Goal: Task Accomplishment & Management: Manage account settings

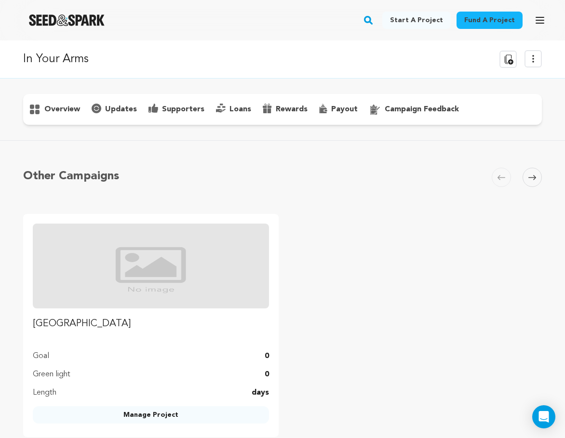
click at [562, 148] on div "Other Campaigns Carousel Skip to previous slide page Carousel High Road Goal 0 …" at bounding box center [282, 302] width 565 height 324
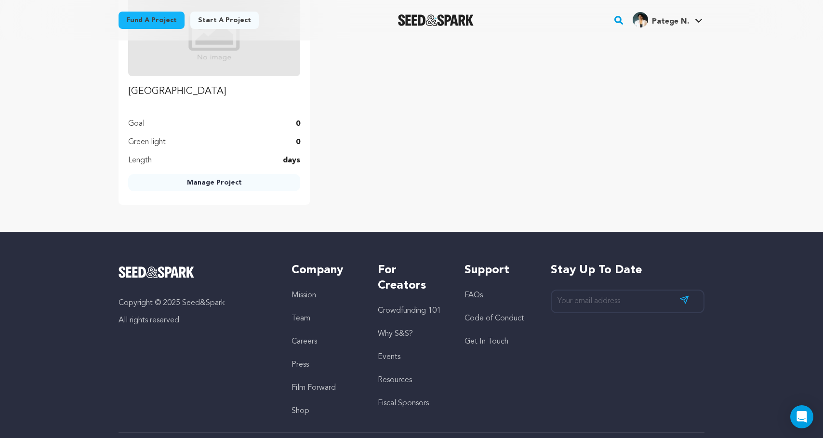
scroll to position [426, 0]
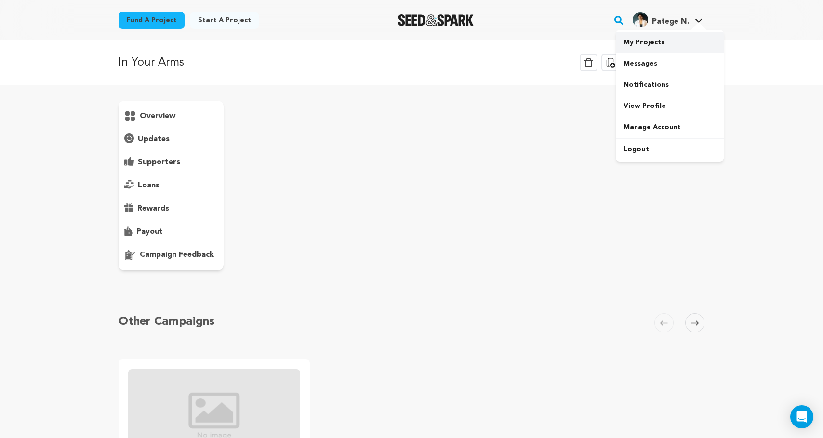
click at [656, 40] on link "My Projects" at bounding box center [670, 42] width 108 height 21
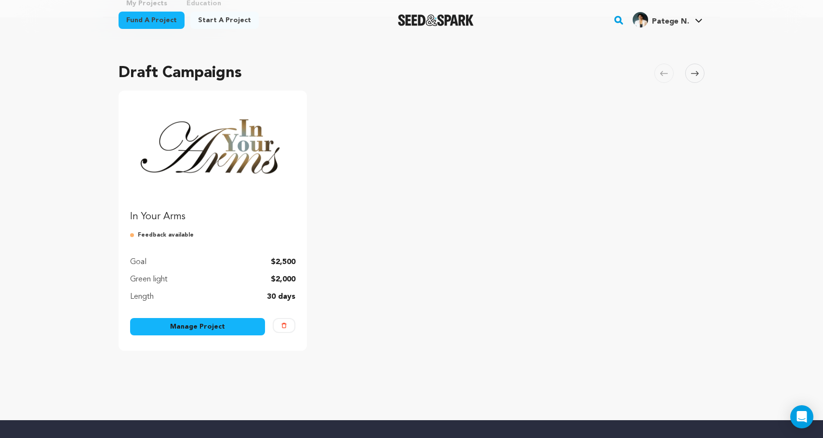
scroll to position [66, 0]
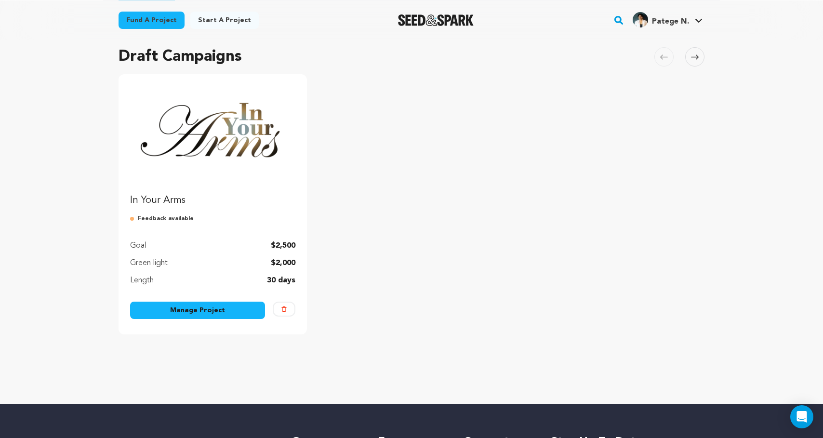
click at [192, 308] on link "Manage Project" at bounding box center [197, 310] width 135 height 17
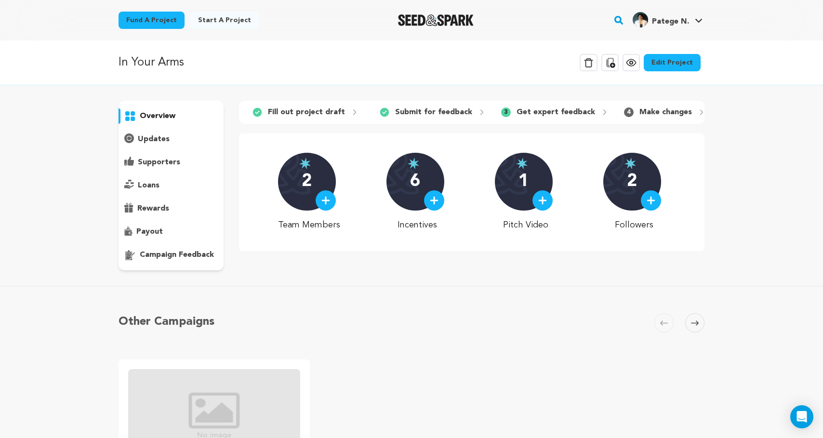
click at [547, 113] on p "Get expert feedback" at bounding box center [555, 112] width 79 height 12
click at [184, 252] on p "campaign feedback" at bounding box center [177, 255] width 74 height 12
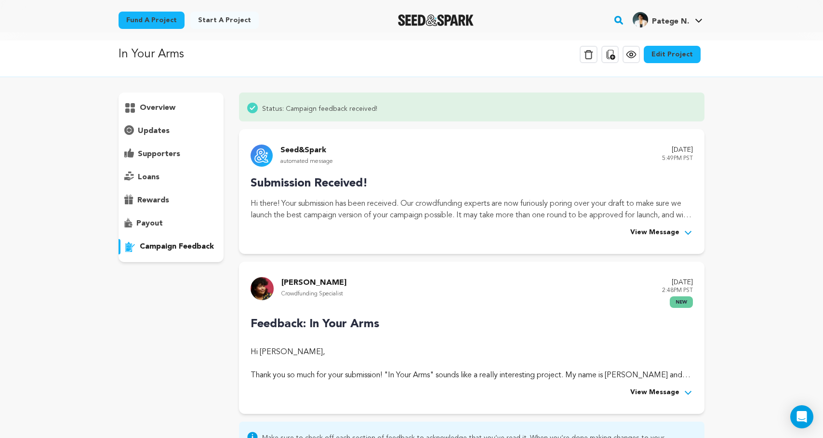
scroll to position [5, 0]
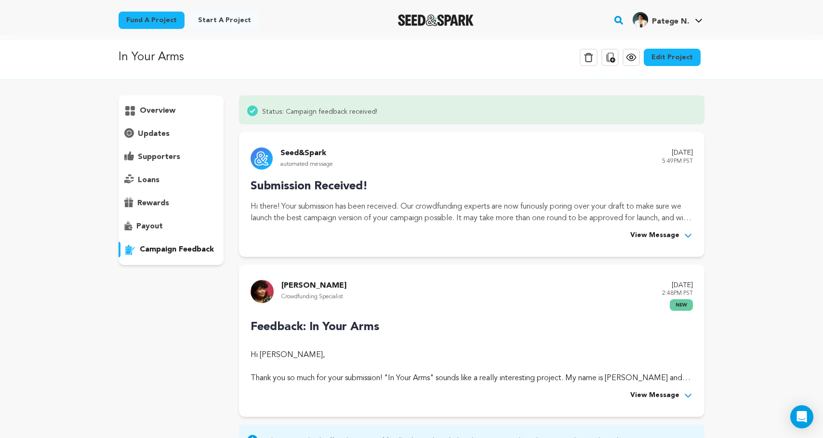
click at [659, 398] on span "View Message" at bounding box center [654, 396] width 49 height 12
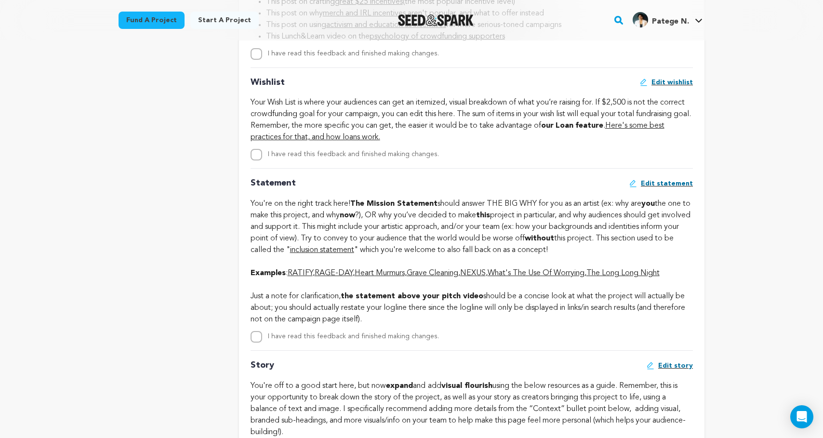
scroll to position [1938, 0]
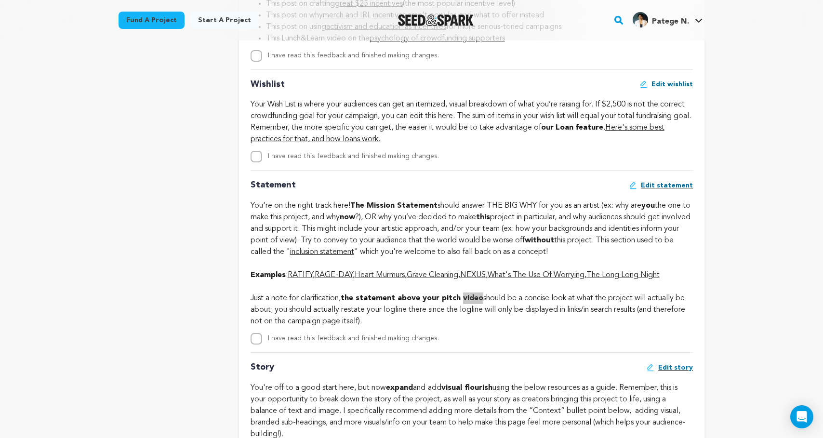
drag, startPoint x: 479, startPoint y: 312, endPoint x: 369, endPoint y: 386, distance: 133.2
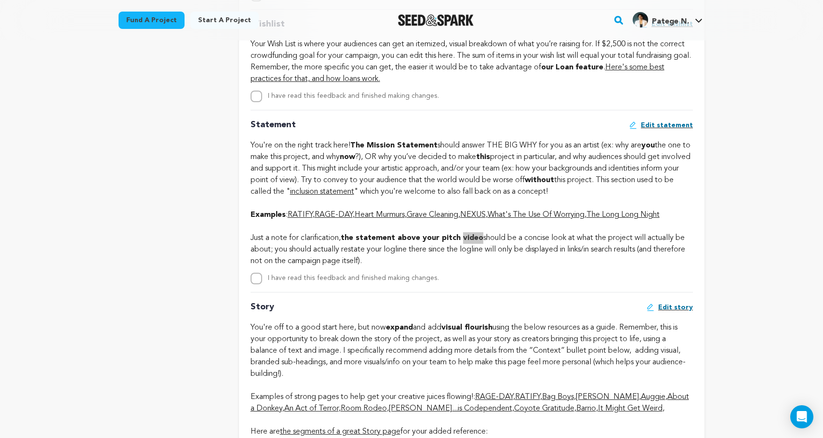
scroll to position [2000, 0]
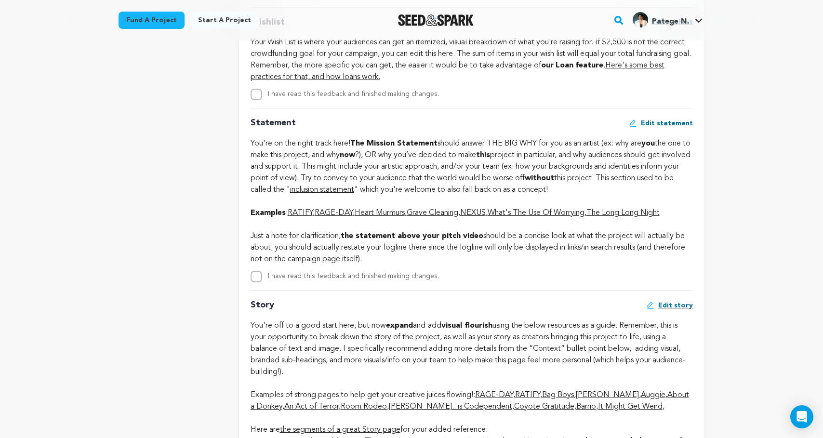
click at [515, 264] on div "Just a note for clarification, the statement above your pitch video should be a…" at bounding box center [472, 242] width 442 height 46
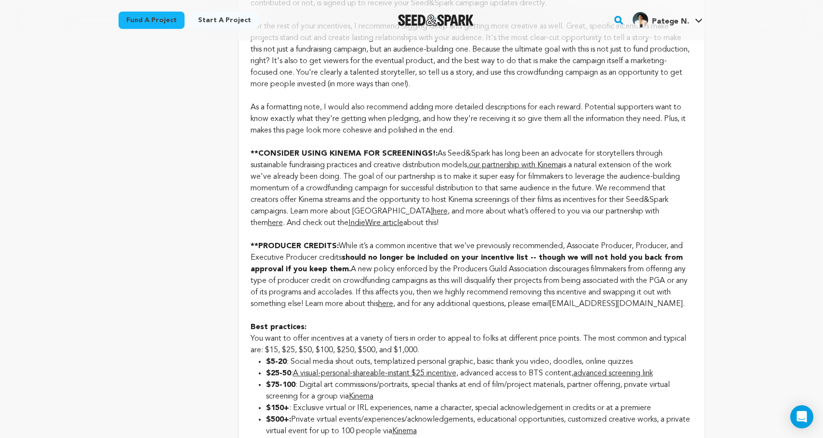
scroll to position [1423, 0]
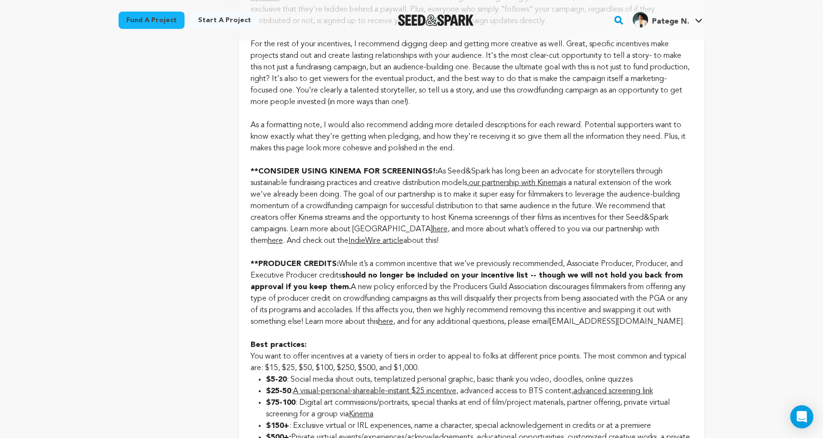
click at [518, 187] on link "our partnership with Kinema" at bounding box center [515, 183] width 93 height 8
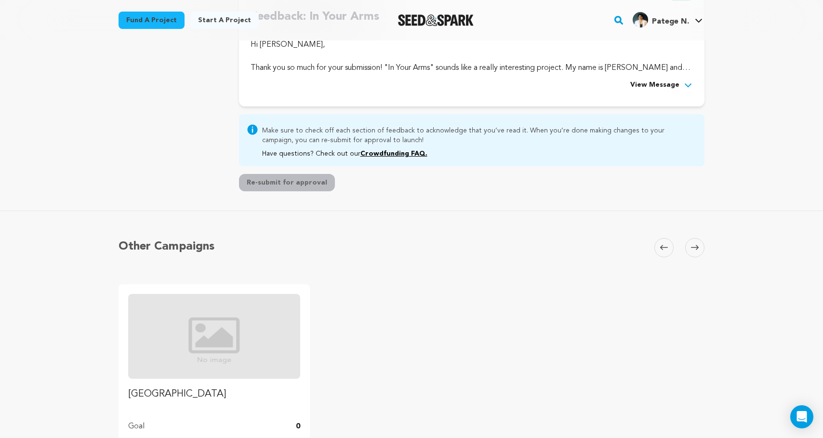
scroll to position [108, 0]
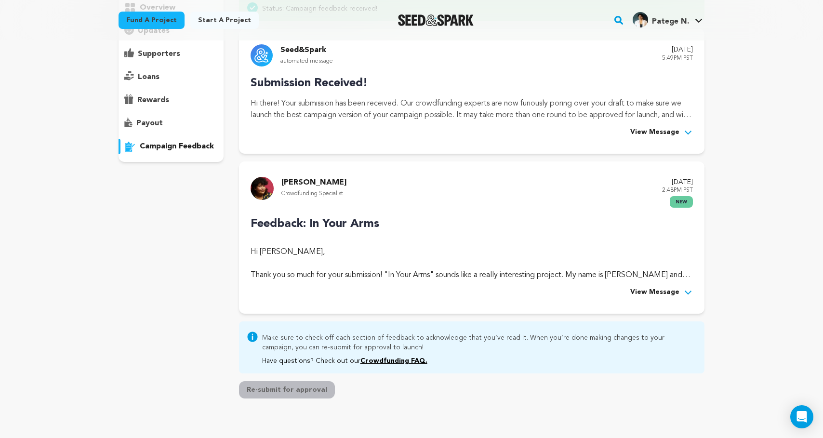
click at [672, 135] on span "View Message" at bounding box center [654, 133] width 49 height 12
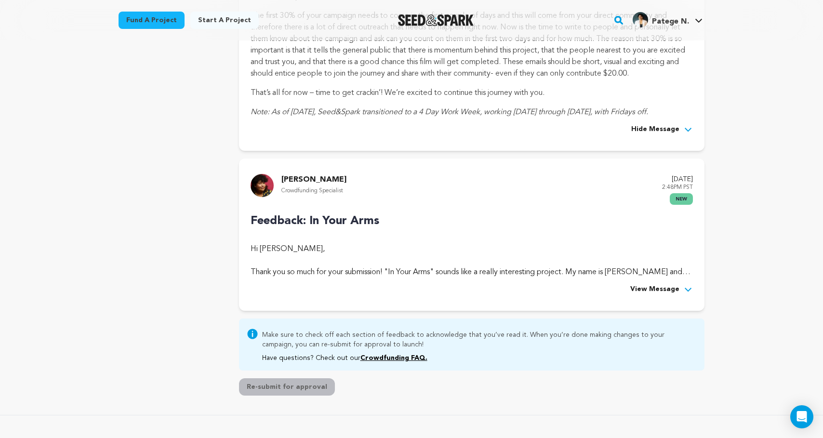
scroll to position [420, 0]
click at [658, 290] on span "View Message" at bounding box center [654, 289] width 49 height 12
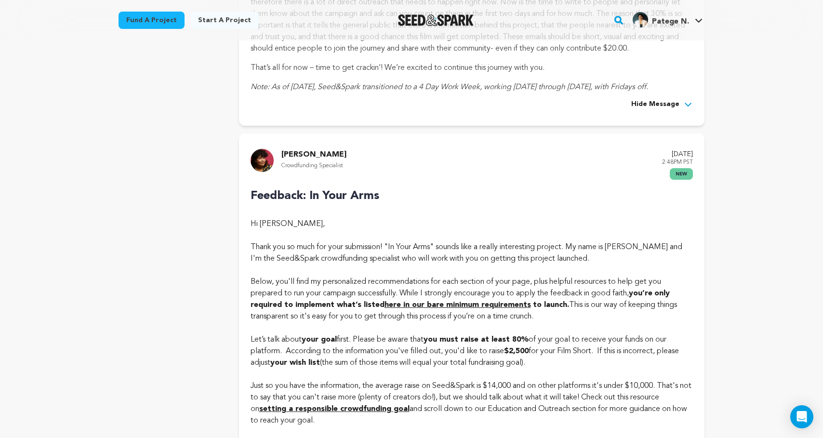
scroll to position [450, 0]
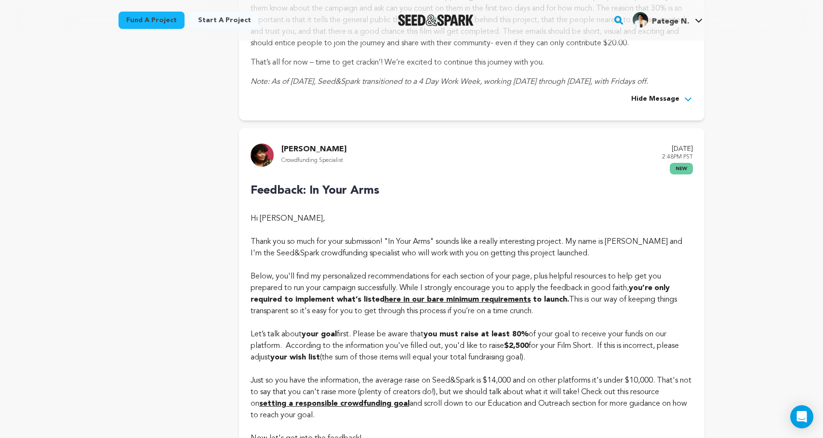
click at [455, 298] on strong "here in our bare minimum requirements" at bounding box center [457, 300] width 146 height 8
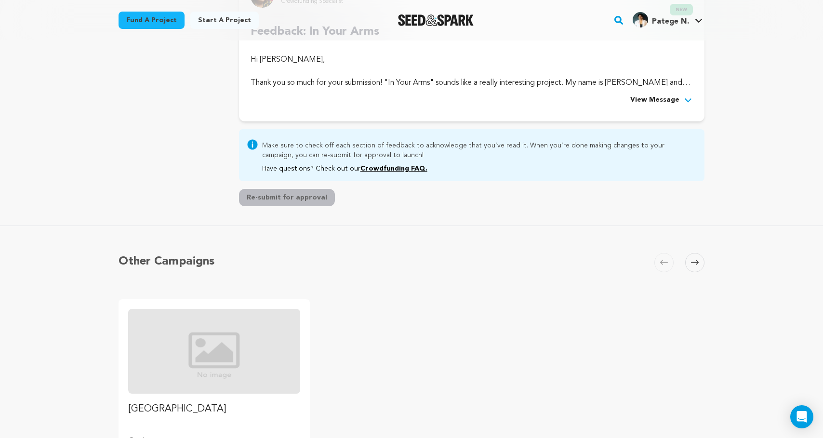
scroll to position [164, 0]
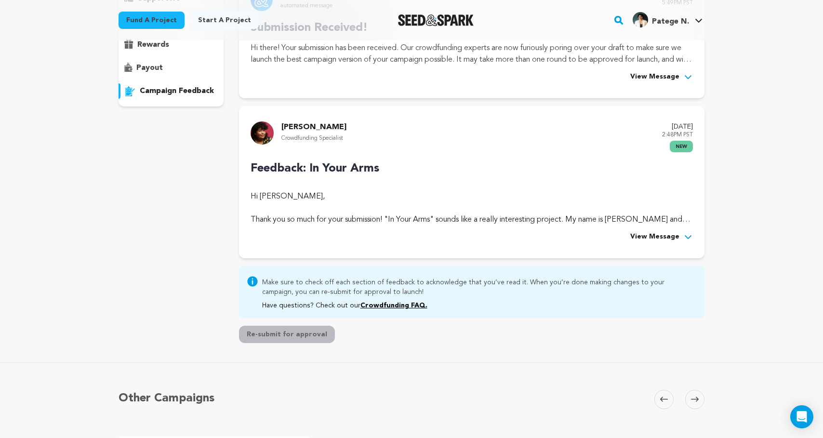
click at [670, 242] on span "View Message" at bounding box center [654, 237] width 49 height 12
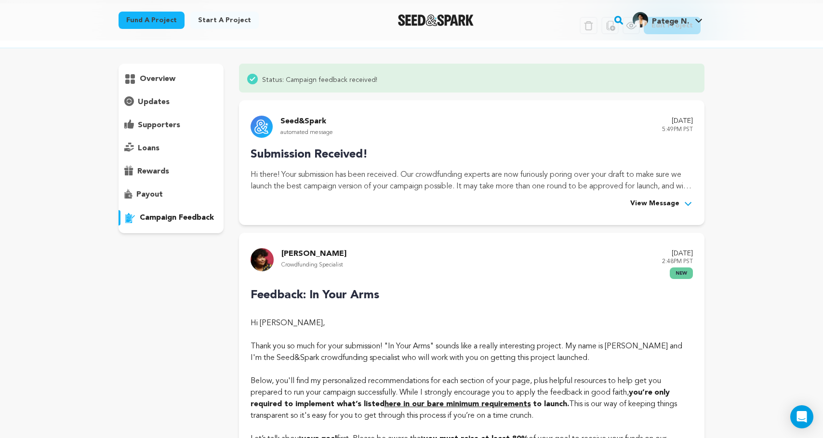
scroll to position [27, 0]
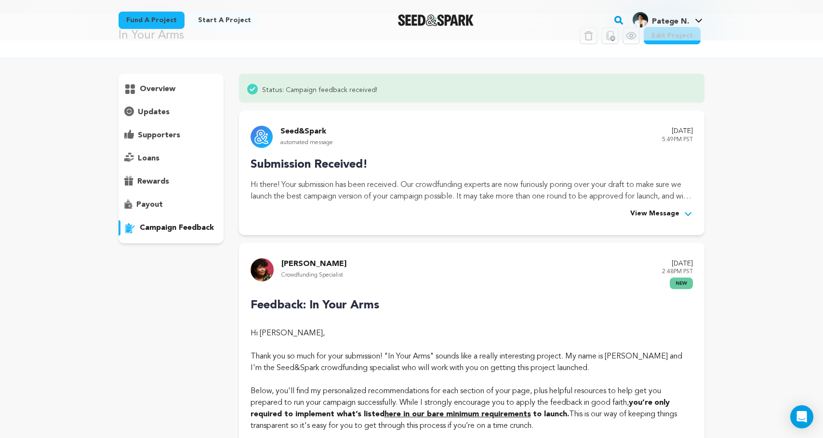
click at [693, 215] on div "Seed&Spark automated message September 18, 2025 5:49PM PST Submission Received!…" at bounding box center [471, 172] width 465 height 125
click at [682, 215] on button "View Message" at bounding box center [661, 214] width 63 height 12
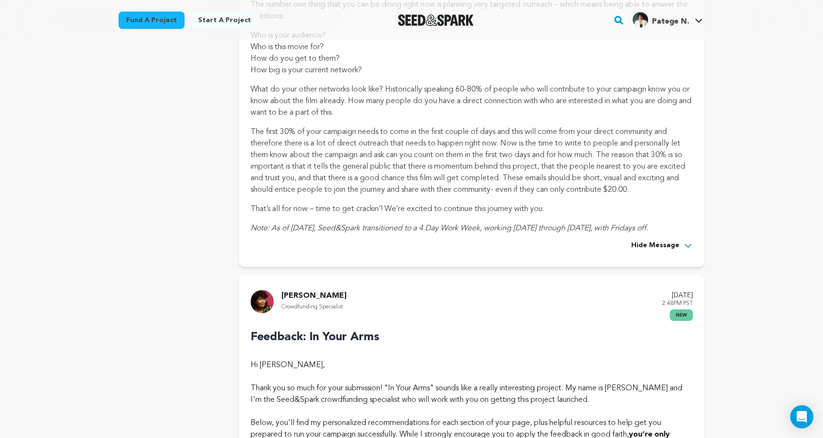
scroll to position [304, 0]
click at [257, 295] on img at bounding box center [262, 301] width 23 height 23
click at [288, 295] on p "[PERSON_NAME]" at bounding box center [313, 296] width 65 height 12
click at [291, 295] on p "[PERSON_NAME]" at bounding box center [313, 296] width 65 height 12
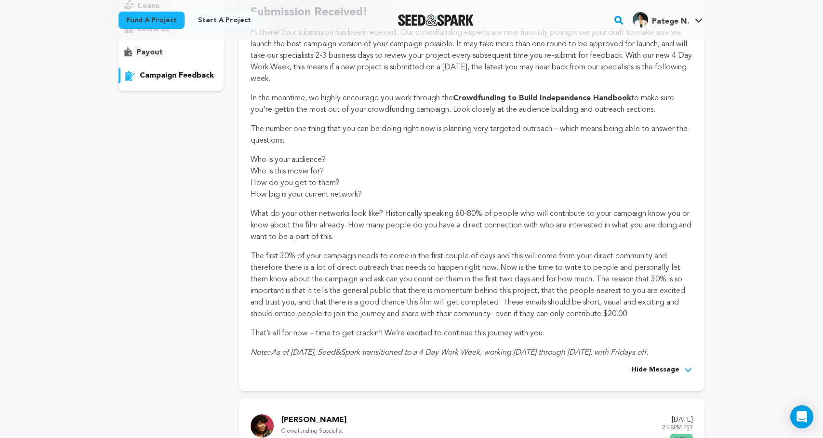
scroll to position [209, 0]
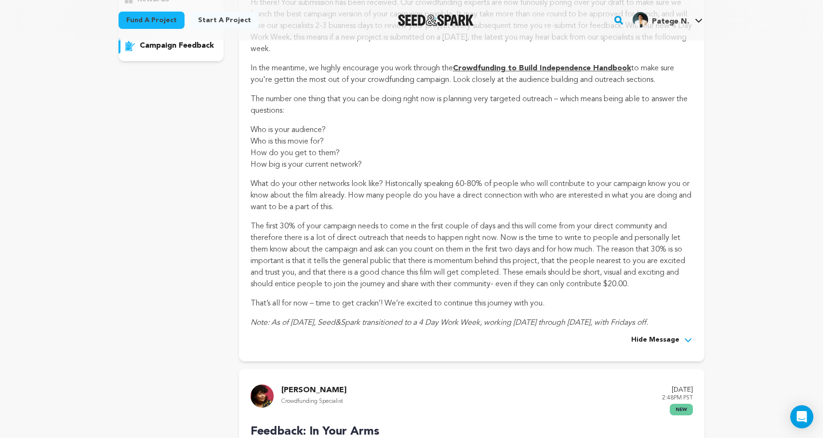
click at [436, 246] on p "The first 30% of your campaign needs to come in the first couple of days and th…" at bounding box center [472, 255] width 442 height 69
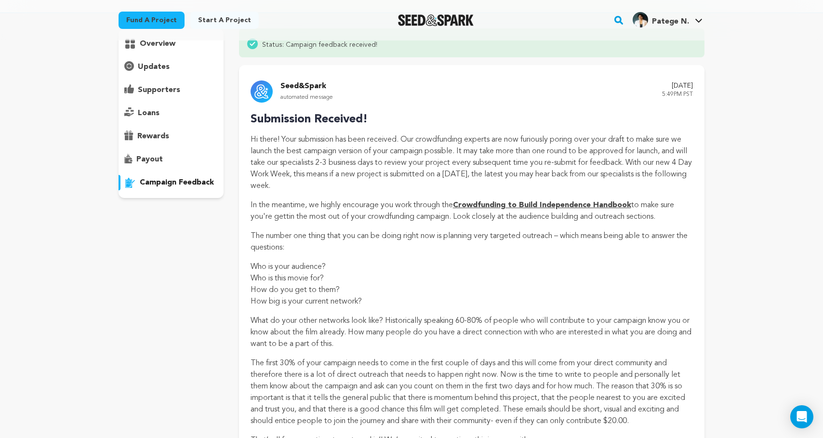
scroll to position [0, 0]
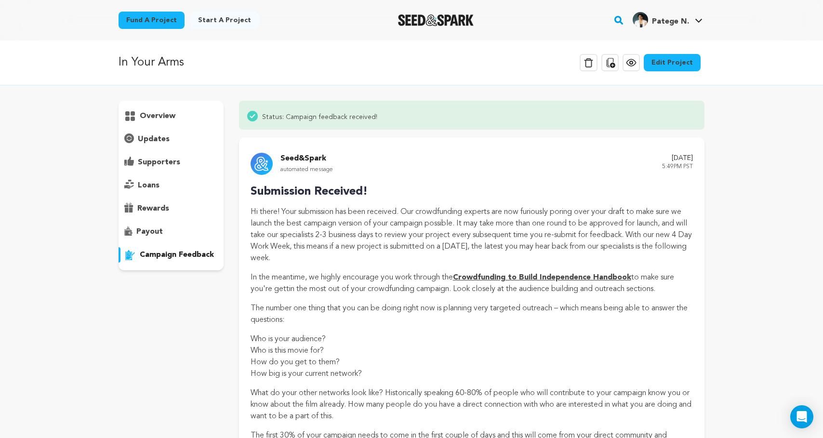
click at [668, 65] on link "Edit Project" at bounding box center [672, 62] width 57 height 17
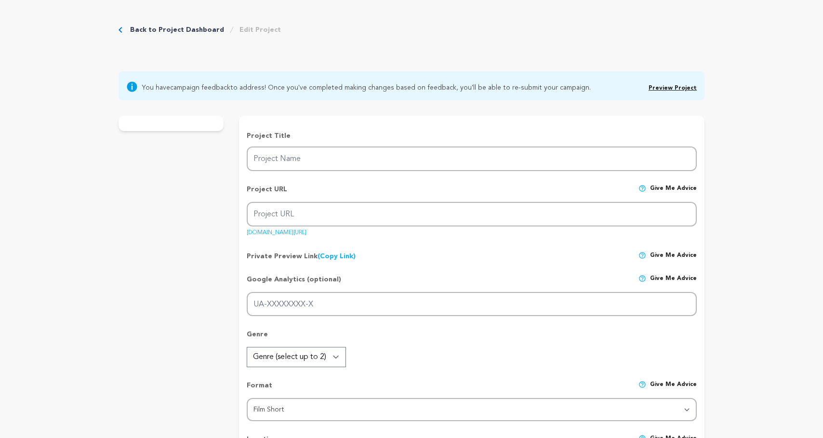
type input "In Your Arms"
type input "in-your-arms"
type input "In the wake of a recent tragedy, a father and his teenage son are forced to con…"
type textarea "Independent films are only made possible through community. We need people who …"
type textarea "This film comes from my personal experience with depression & the unintended wa…"
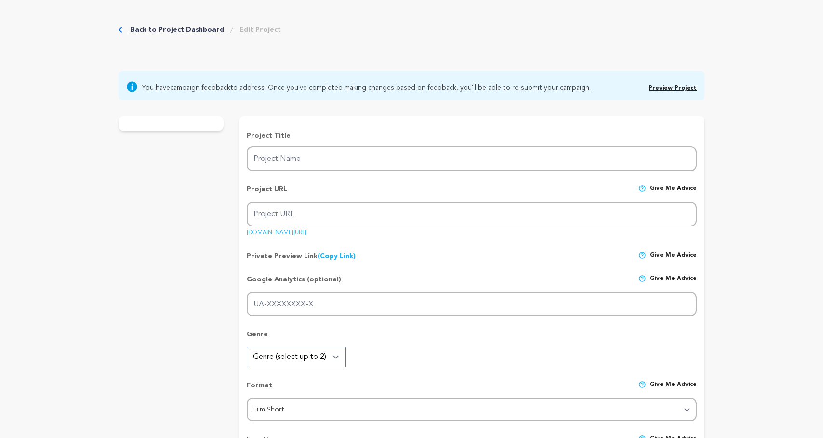
type textarea "University of Central Florida Film Program"
radio input "true"
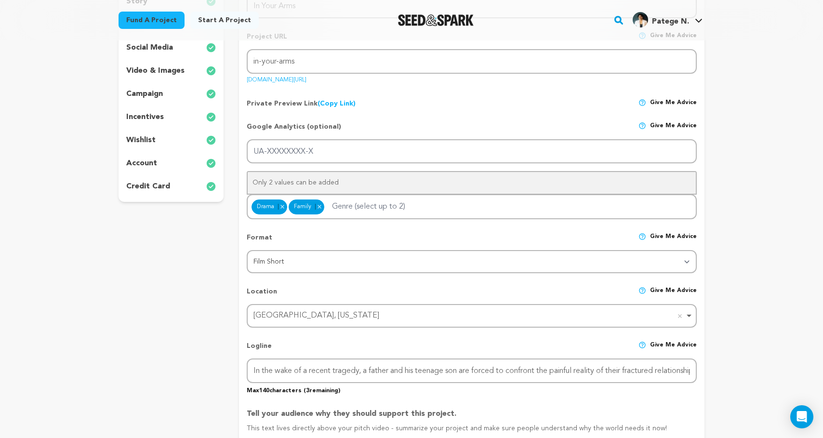
scroll to position [244, 0]
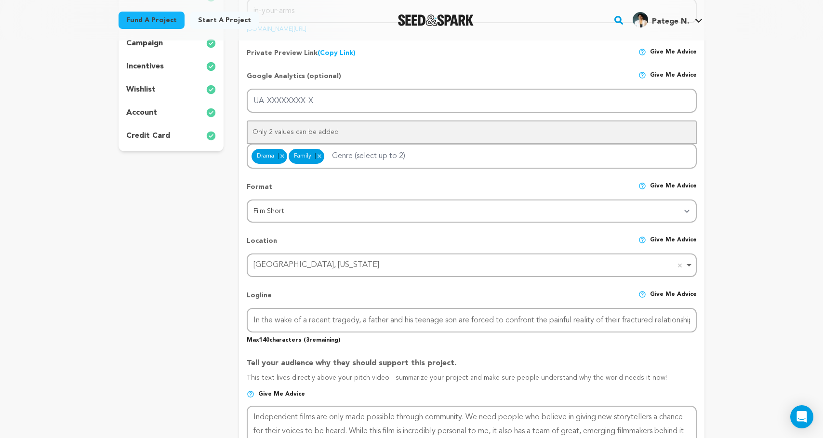
click at [191, 265] on div "project story team social media video & images campaign incentives wishlist" at bounding box center [171, 422] width 105 height 1021
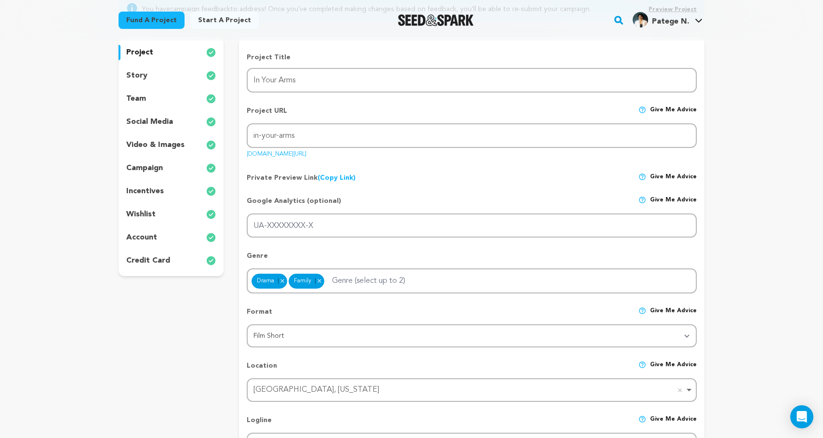
scroll to position [0, 0]
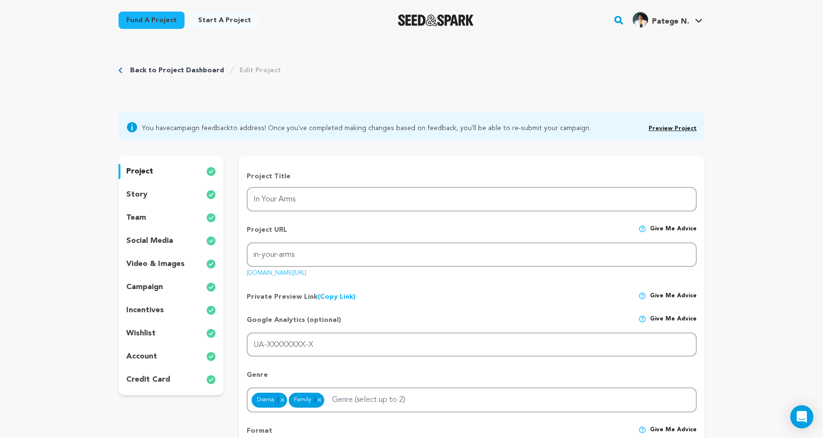
click at [168, 195] on div "story" at bounding box center [171, 194] width 105 height 15
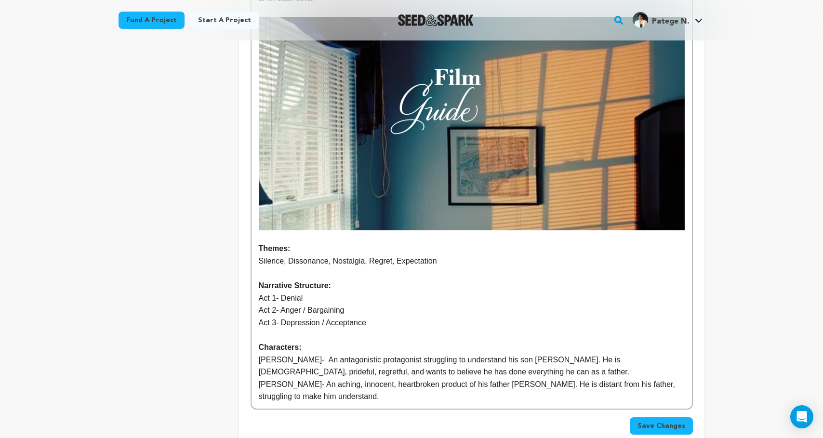
scroll to position [861, 0]
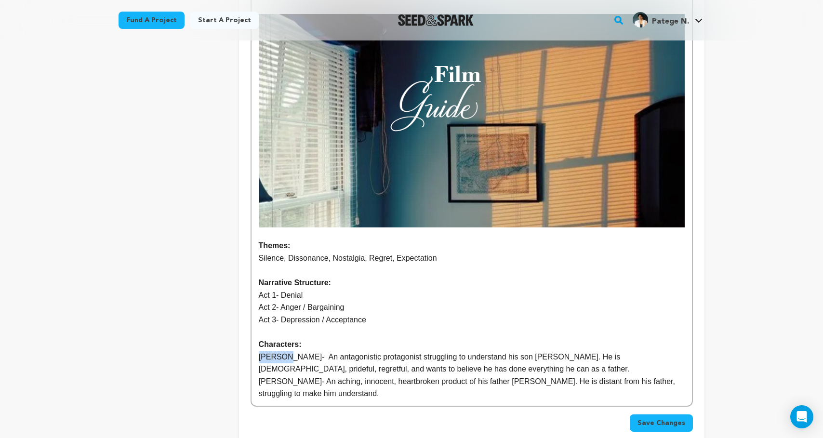
drag, startPoint x: 286, startPoint y: 358, endPoint x: 243, endPoint y: 358, distance: 42.9
click at [287, 358] on p "Richard - An antagonistic protagonist struggling to understand his son Neil. He…" at bounding box center [472, 363] width 426 height 25
drag, startPoint x: 271, startPoint y: 382, endPoint x: 238, endPoint y: 382, distance: 33.2
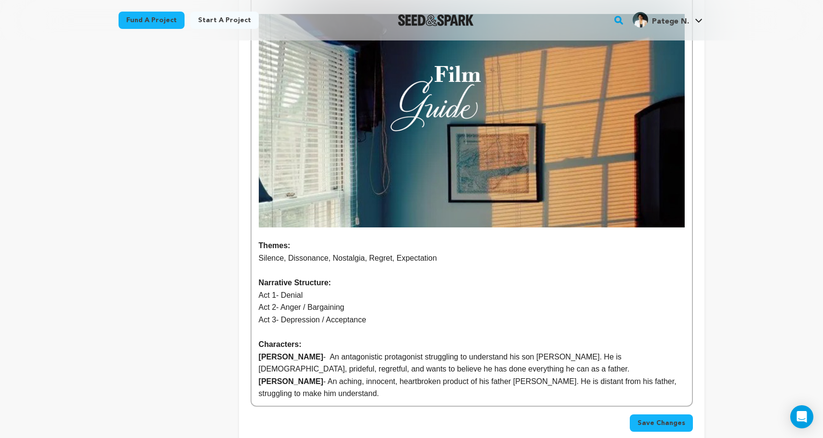
click at [288, 380] on p "Neil - An aching, innocent, heartbroken product of his father Richard. He is di…" at bounding box center [472, 387] width 426 height 25
click at [273, 381] on p "Neil - An aching, innocent, heartbroken product of his father Richard. He is di…" at bounding box center [472, 387] width 426 height 25
click at [468, 384] on p "Neil - An aching, innocent, heartbroken product of his father Richard. He is di…" at bounding box center [472, 387] width 426 height 25
click at [507, 382] on p "Neil - An aching, innocent, heartbroken product of his father, Richard. He is d…" at bounding box center [472, 387] width 426 height 25
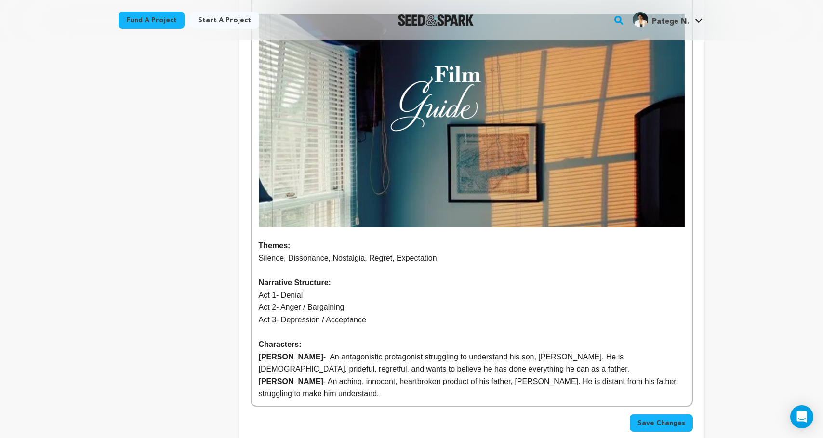
click at [515, 382] on p "Neil - An aching, innocent, heartbroken product of his father, Richard. He is d…" at bounding box center [472, 387] width 426 height 25
drag, startPoint x: 523, startPoint y: 381, endPoint x: 523, endPoint y: 386, distance: 5.8
click at [523, 381] on p "Neil - An aching, innocent, heartbroken product of his father, Richard. He is d…" at bounding box center [472, 387] width 426 height 25
drag, startPoint x: 394, startPoint y: 394, endPoint x: 304, endPoint y: 391, distance: 90.1
click at [304, 391] on p "Neil - An aching, innocent, heartbroken product of his father, Richard. He is a…" at bounding box center [472, 387] width 426 height 25
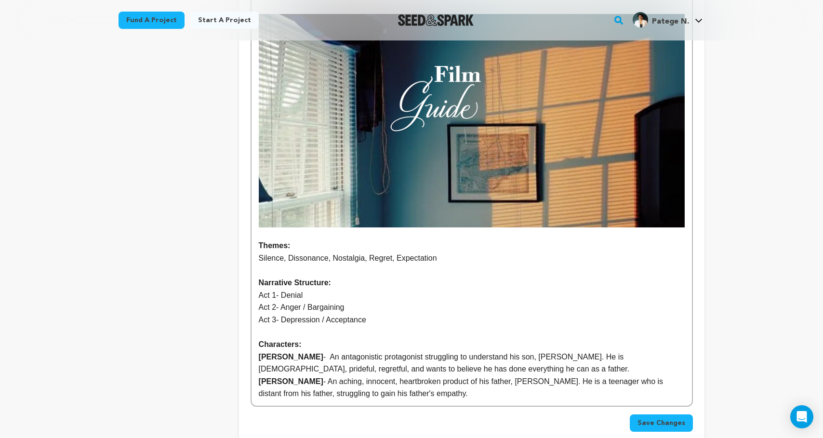
click at [657, 422] on span "Save Changes" at bounding box center [661, 423] width 48 height 10
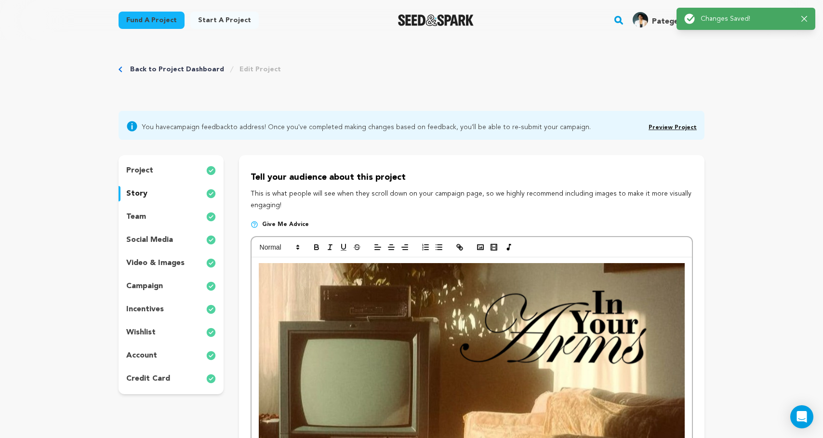
scroll to position [0, 0]
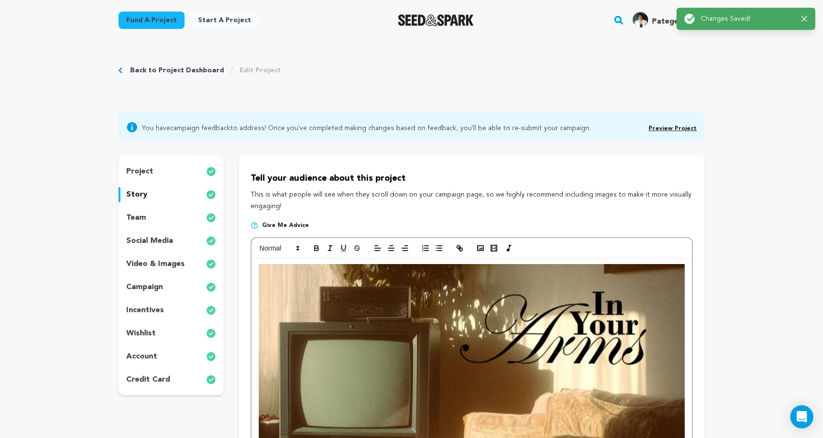
click at [174, 213] on div "team" at bounding box center [171, 217] width 105 height 15
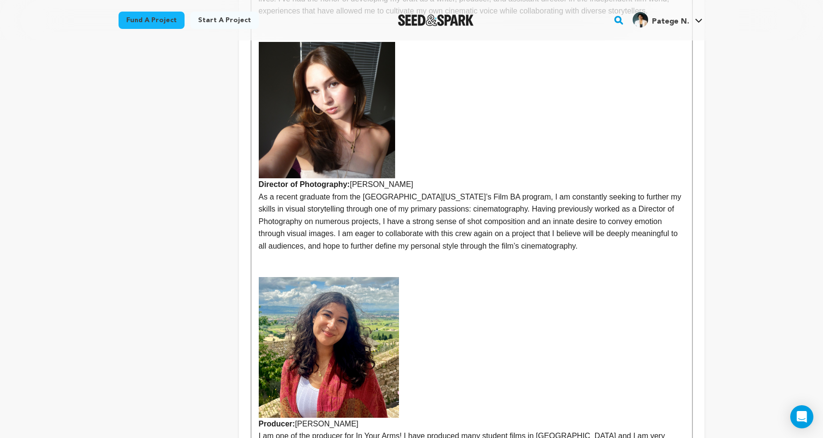
scroll to position [154, 0]
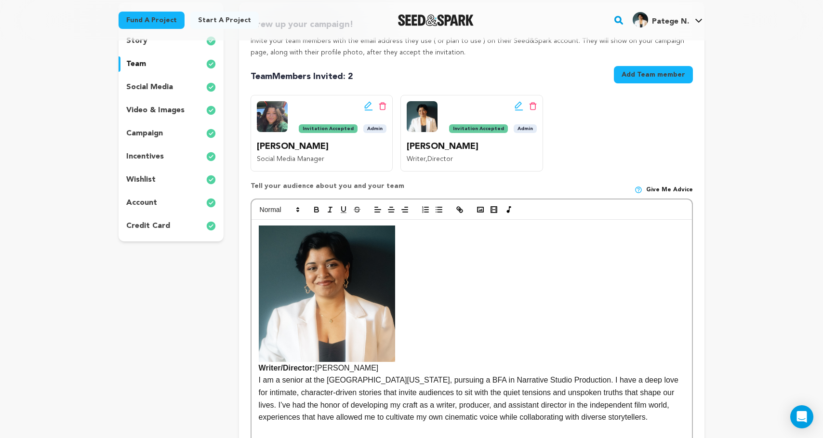
click at [171, 88] on p "social media" at bounding box center [149, 87] width 47 height 12
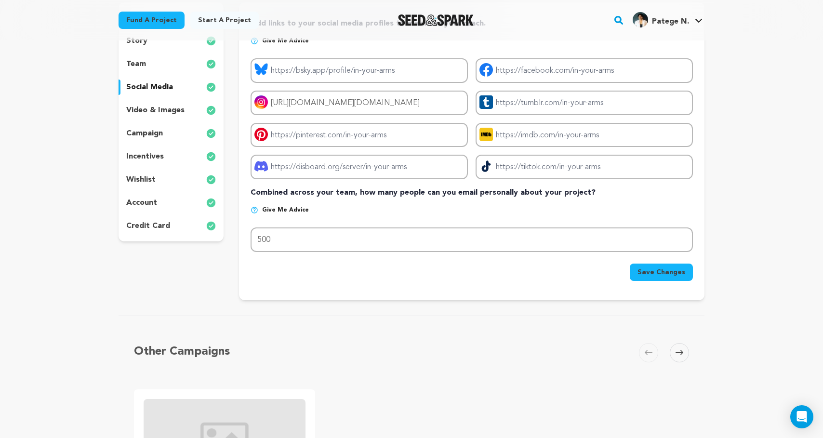
click at [174, 103] on div "video & images" at bounding box center [171, 110] width 105 height 15
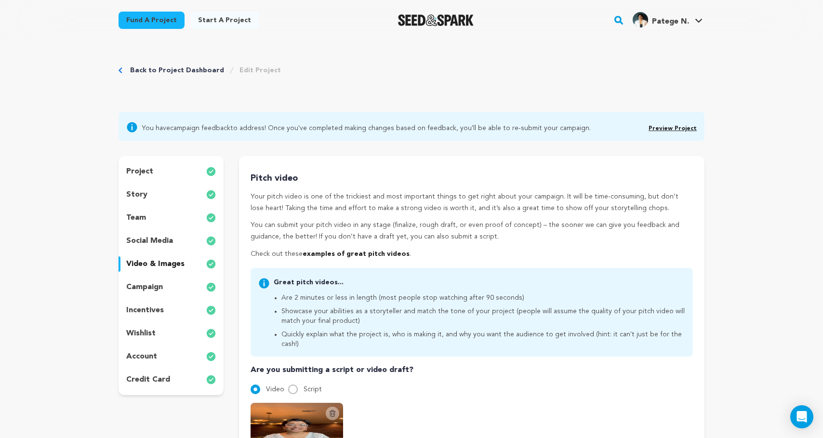
click at [181, 285] on div "campaign" at bounding box center [171, 286] width 105 height 15
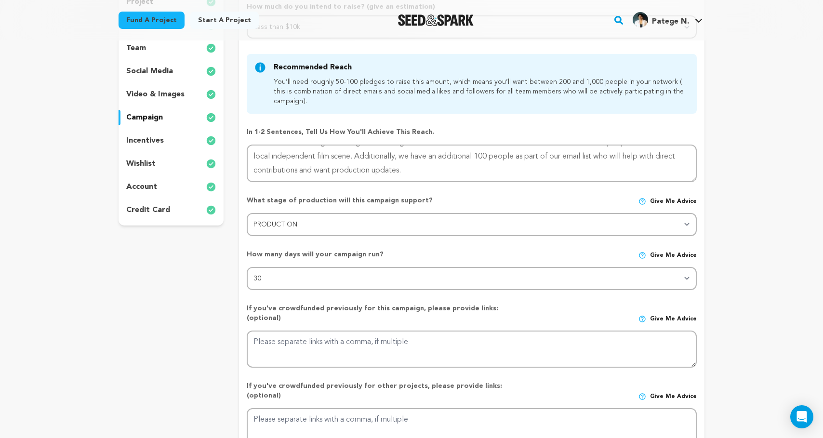
scroll to position [170, 0]
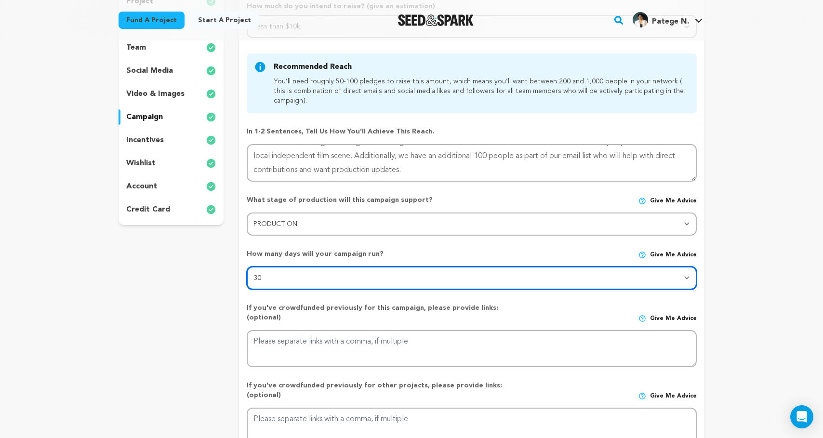
click at [603, 275] on select "30 45 60" at bounding box center [472, 277] width 450 height 23
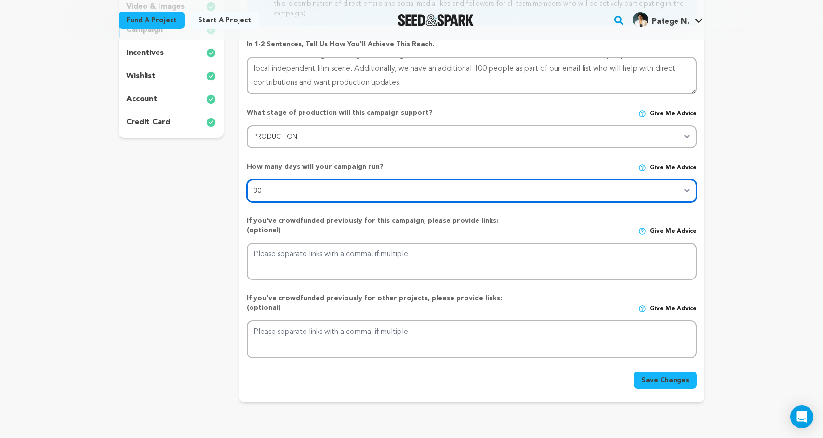
scroll to position [294, 0]
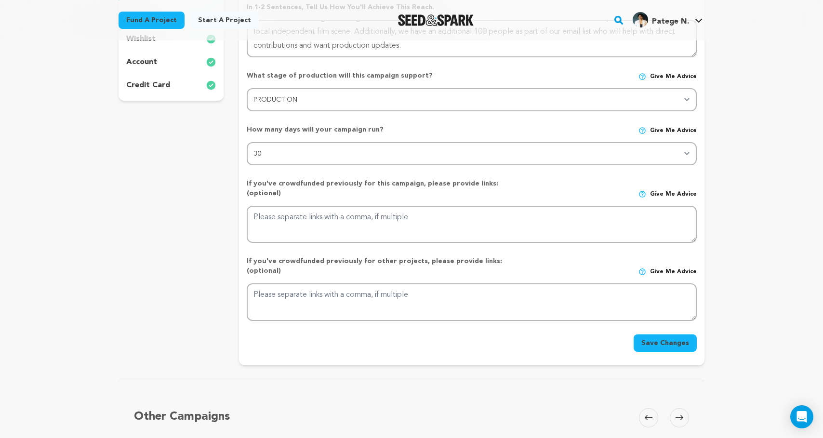
click at [659, 334] on button "Save Changes" at bounding box center [665, 342] width 63 height 17
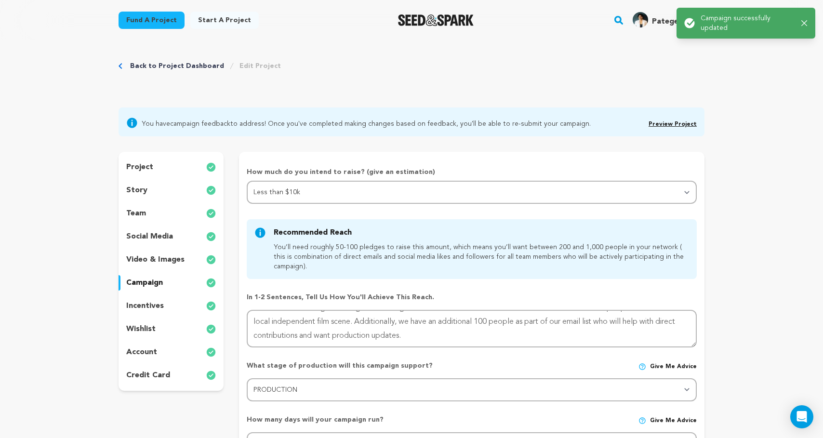
scroll to position [0, 0]
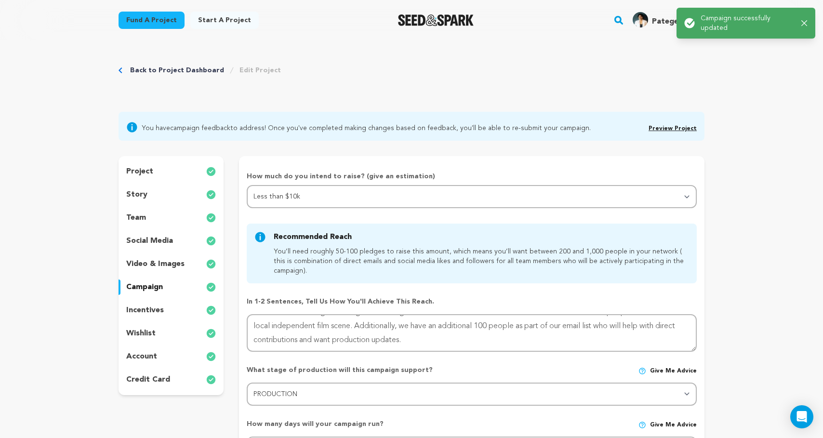
click at [159, 217] on div "team" at bounding box center [171, 217] width 105 height 15
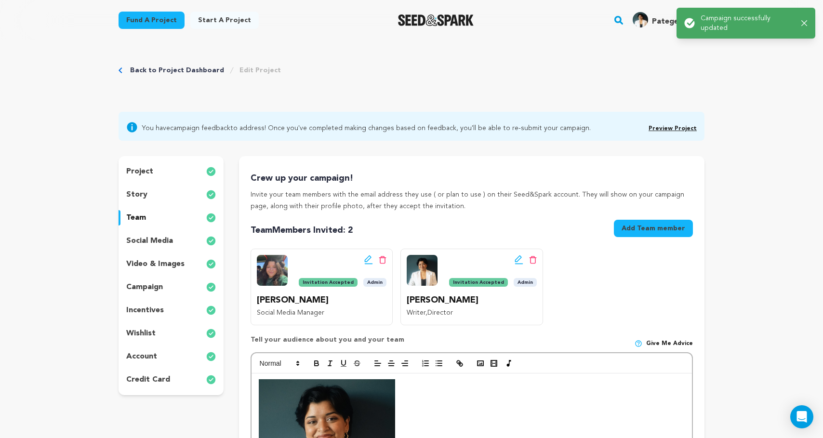
click at [158, 190] on div "story" at bounding box center [171, 194] width 105 height 15
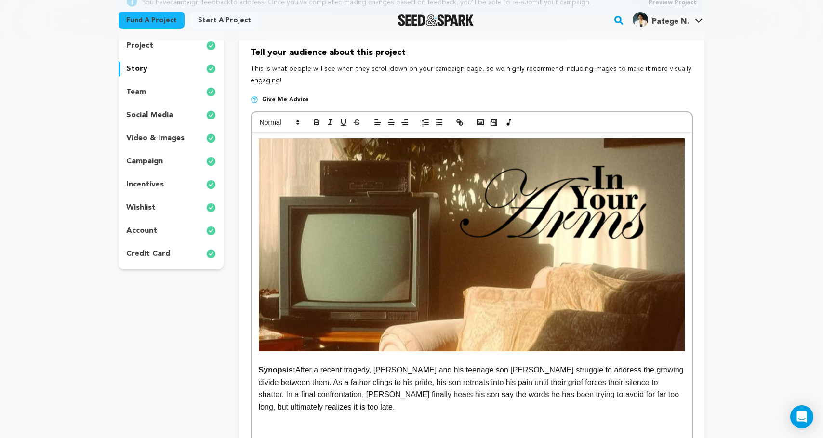
scroll to position [109, 0]
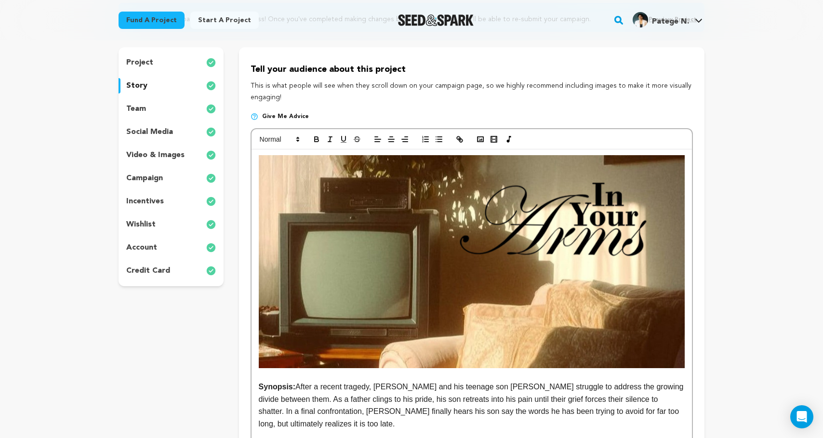
click at [167, 272] on p "credit card" at bounding box center [148, 271] width 44 height 12
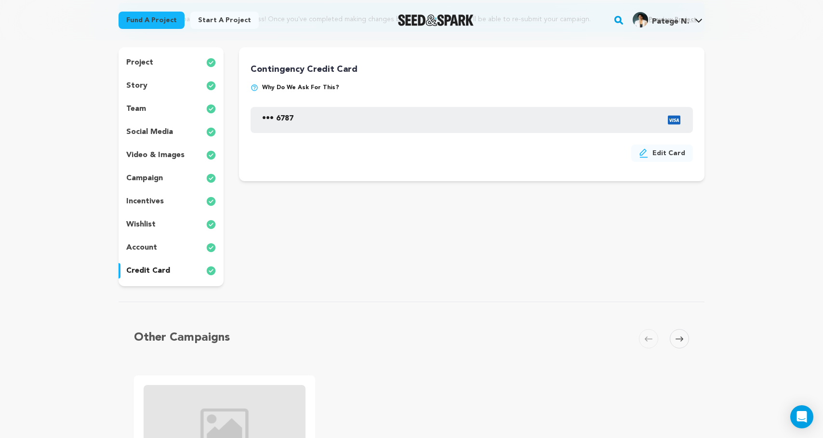
click at [168, 253] on div "account" at bounding box center [171, 247] width 105 height 15
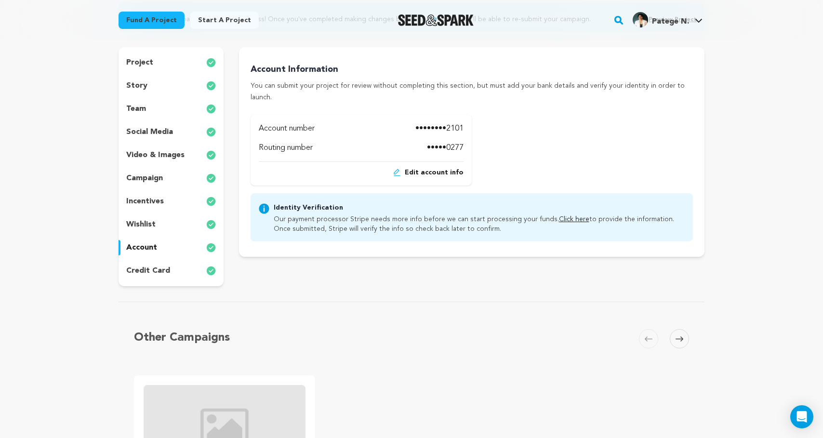
click at [171, 226] on div "wishlist" at bounding box center [171, 224] width 105 height 15
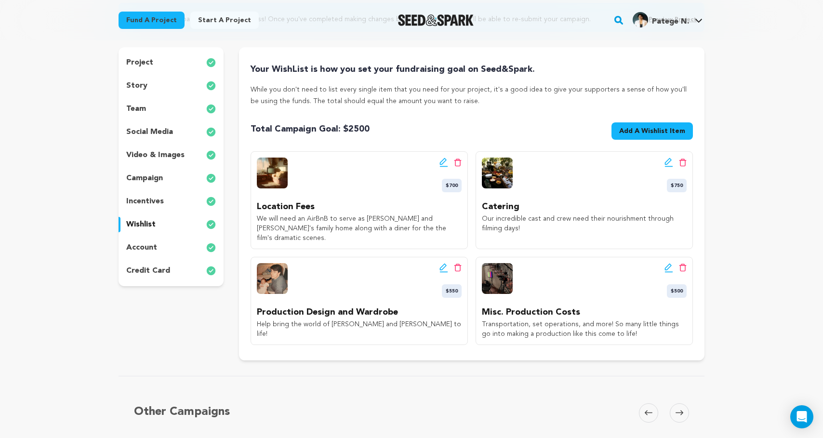
click at [571, 305] on p "Misc. Production Costs" at bounding box center [584, 312] width 205 height 14
click at [670, 264] on icon at bounding box center [668, 267] width 7 height 7
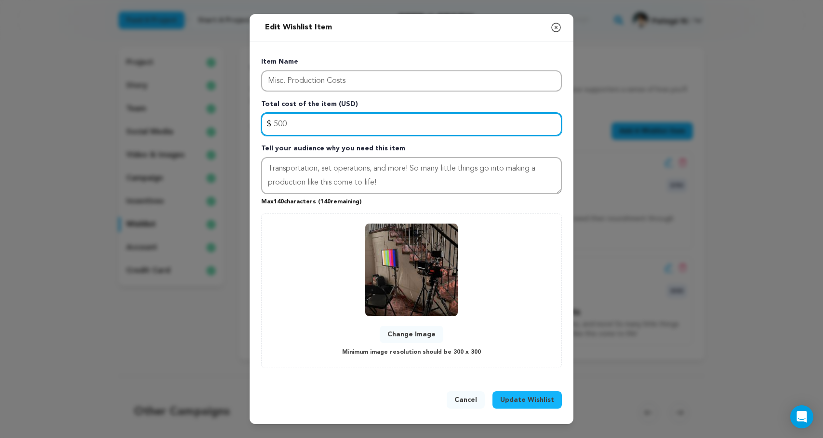
click at [275, 123] on input "500" at bounding box center [411, 124] width 301 height 23
type input "400"
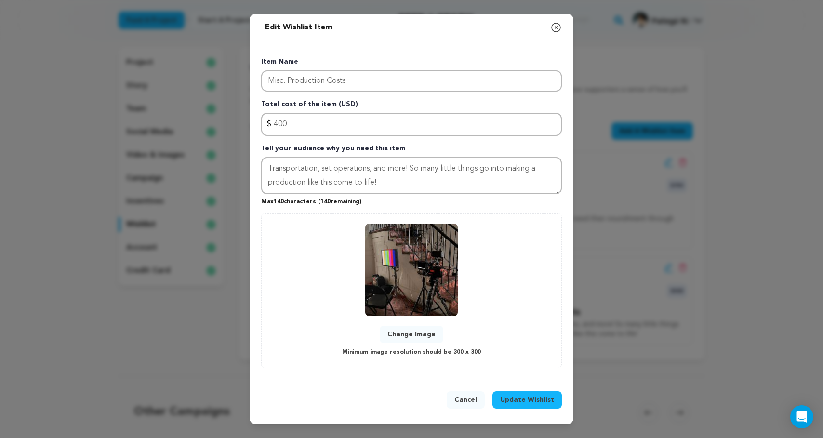
click at [527, 401] on span "Update Wishlist" at bounding box center [527, 400] width 54 height 10
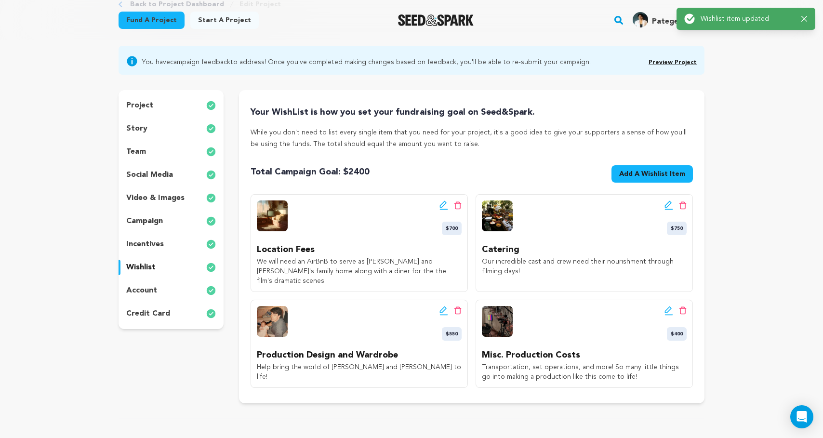
scroll to position [66, 0]
click at [669, 205] on icon at bounding box center [668, 206] width 9 height 10
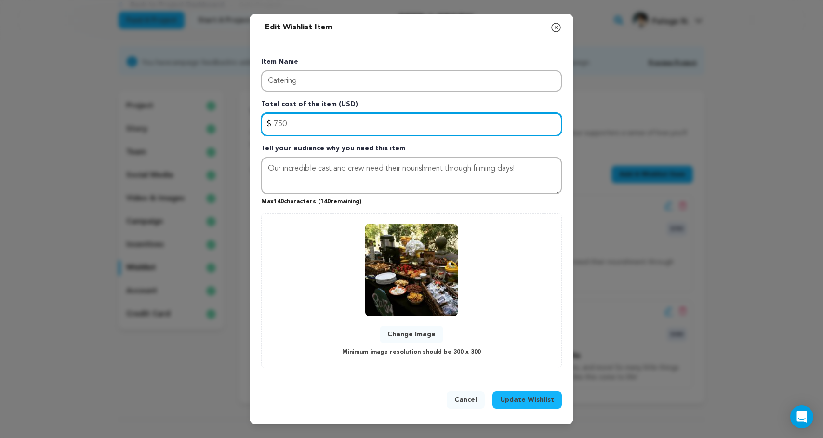
click at [277, 123] on input "750" at bounding box center [411, 124] width 301 height 23
type input "650"
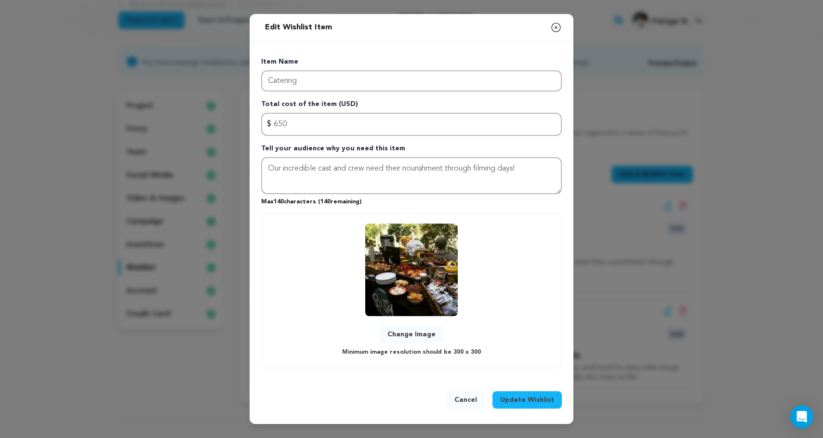
click at [526, 402] on span "Update Wishlist" at bounding box center [527, 400] width 54 height 10
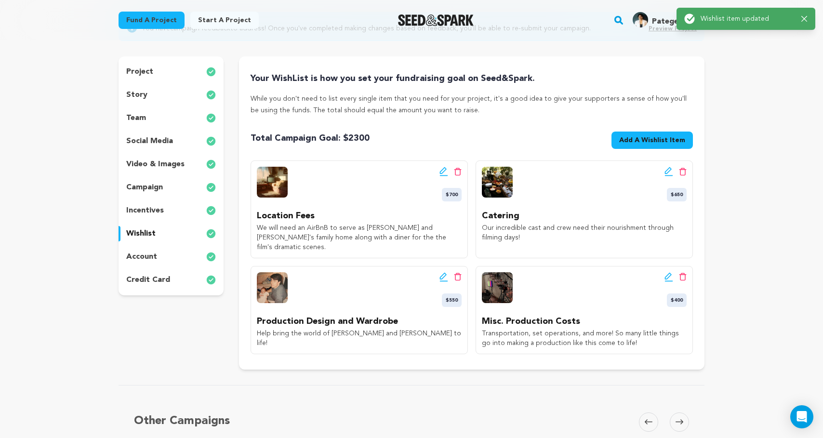
scroll to position [100, 0]
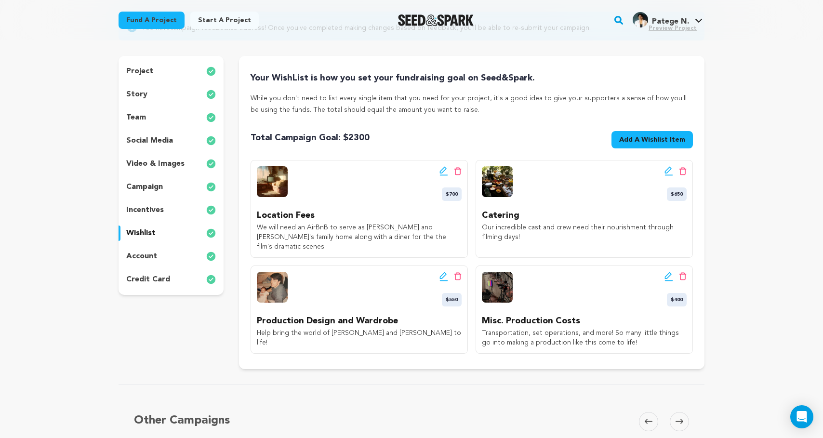
click at [445, 170] on icon at bounding box center [442, 170] width 7 height 7
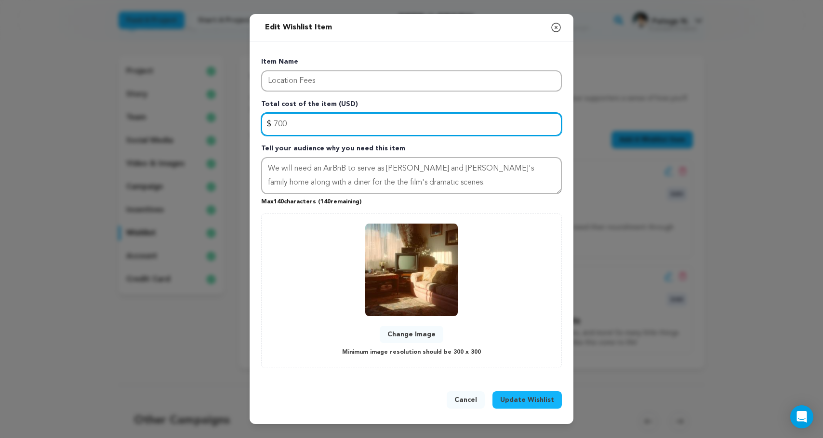
click at [278, 124] on input "700" at bounding box center [411, 124] width 301 height 23
type input "500"
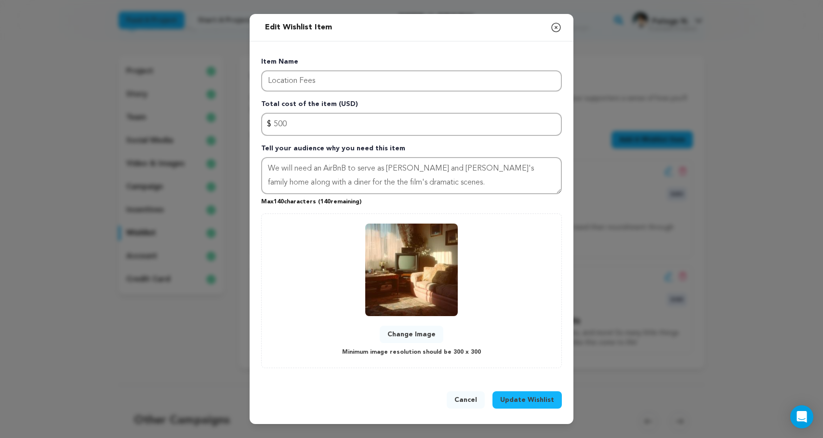
click at [525, 402] on span "Update Wishlist" at bounding box center [527, 400] width 54 height 10
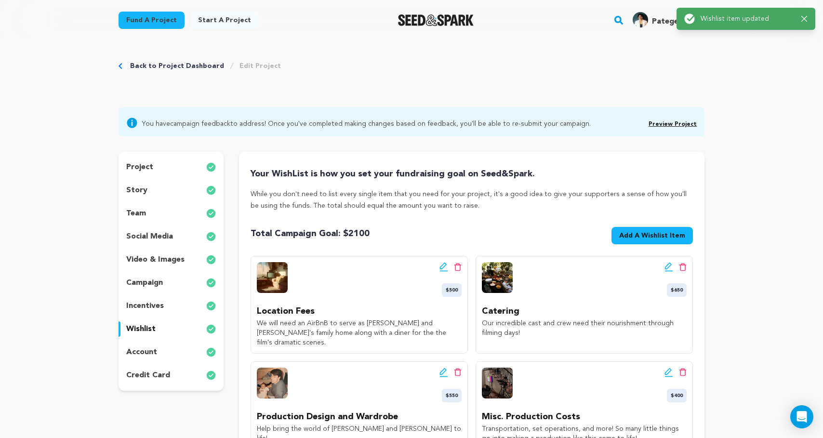
scroll to position [0, 0]
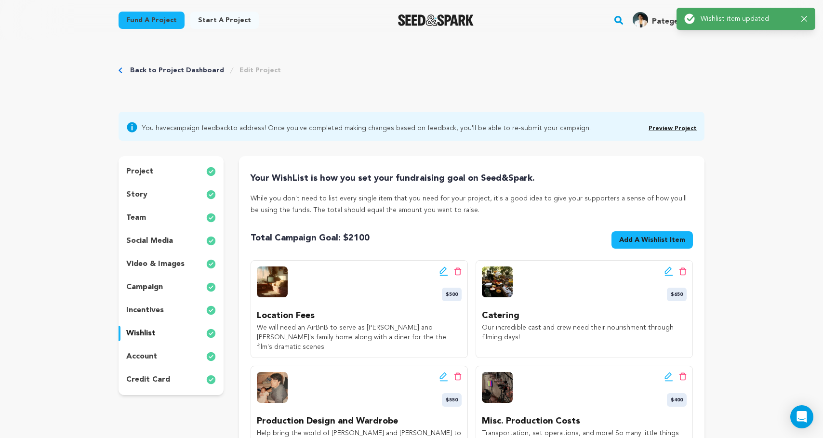
click at [442, 372] on icon at bounding box center [443, 377] width 9 height 10
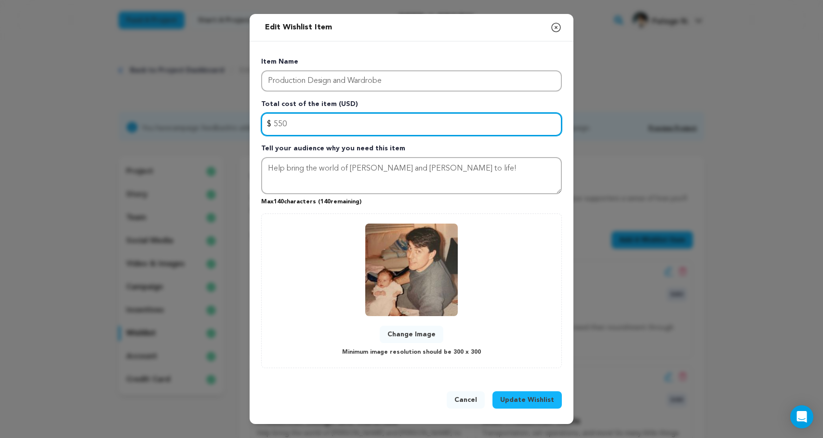
click at [278, 124] on input "550" at bounding box center [411, 124] width 301 height 23
type input "450"
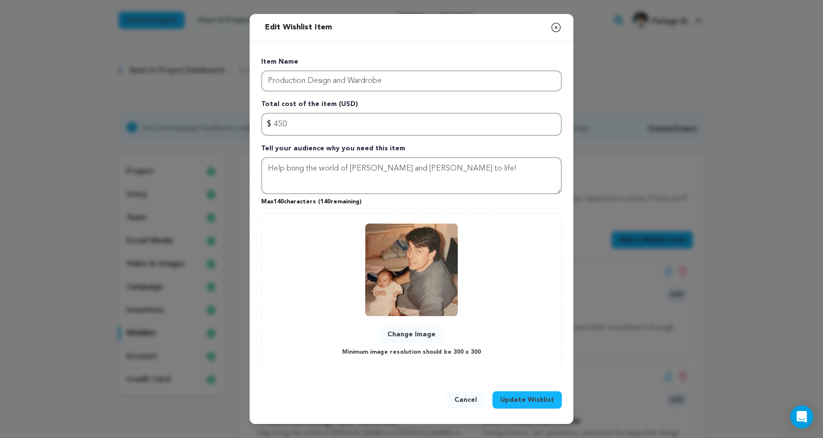
click at [514, 396] on span "Update Wishlist" at bounding box center [527, 400] width 54 height 10
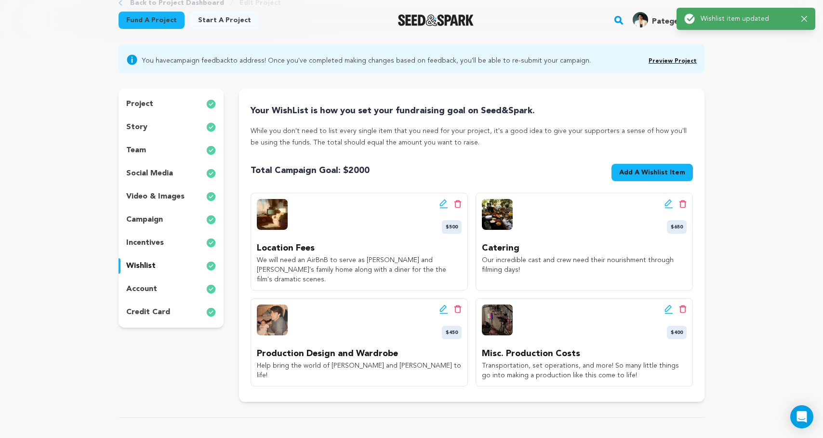
scroll to position [68, 0]
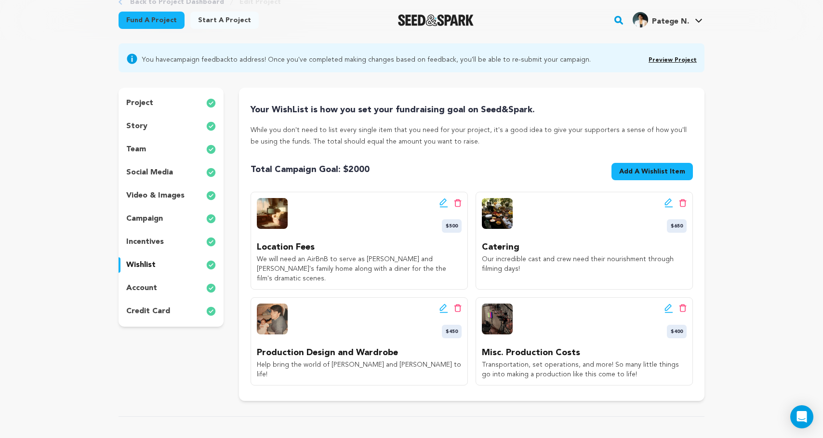
click at [441, 198] on icon at bounding box center [443, 203] width 9 height 10
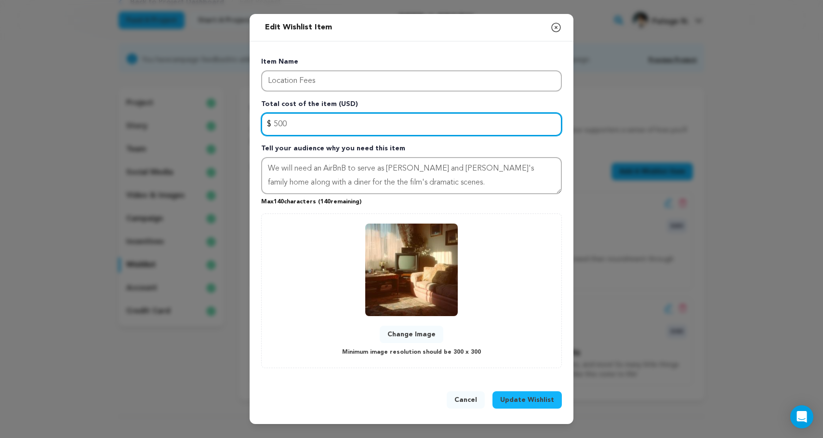
click at [278, 121] on input "500" at bounding box center [411, 124] width 301 height 23
type input "700"
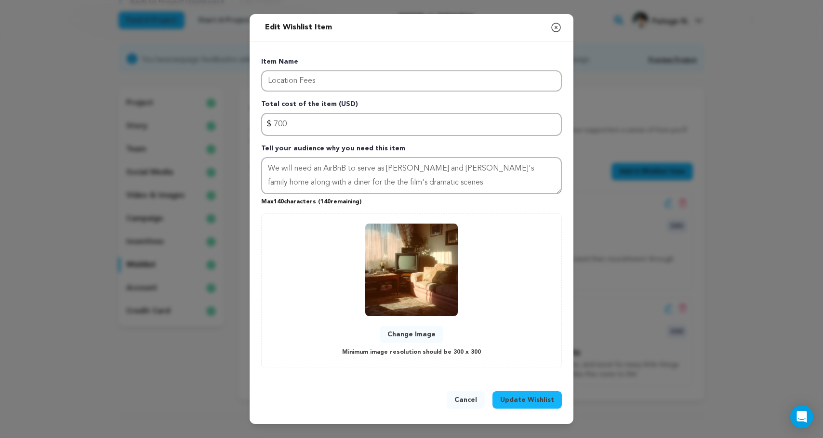
click at [516, 397] on span "Update Wishlist" at bounding box center [527, 400] width 54 height 10
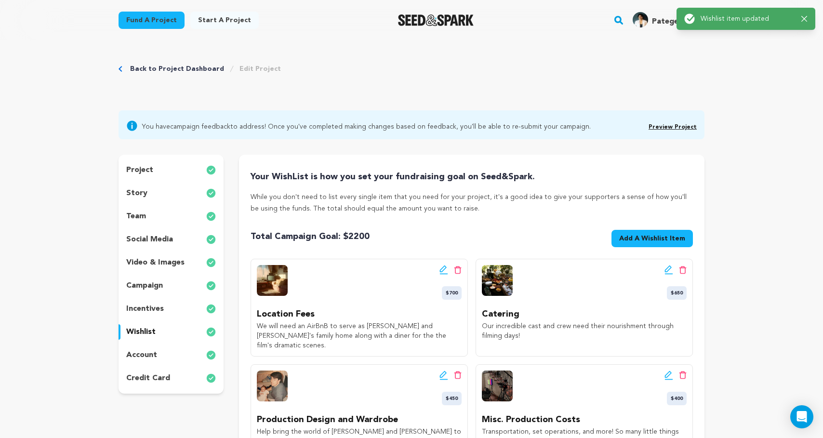
scroll to position [0, 0]
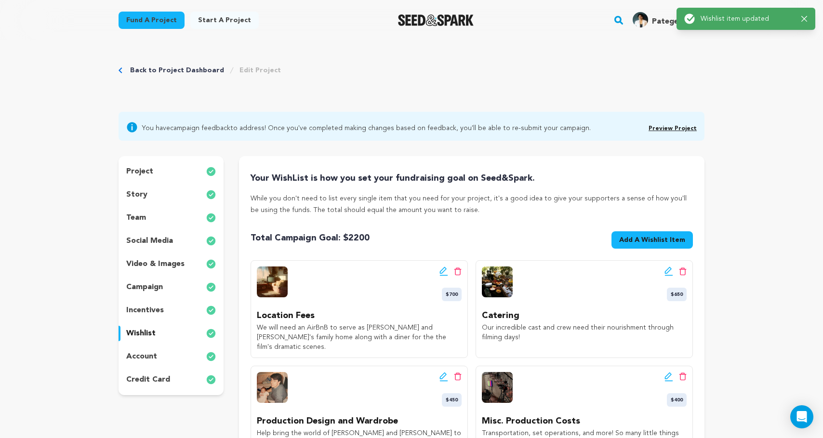
click at [444, 372] on icon at bounding box center [442, 375] width 7 height 7
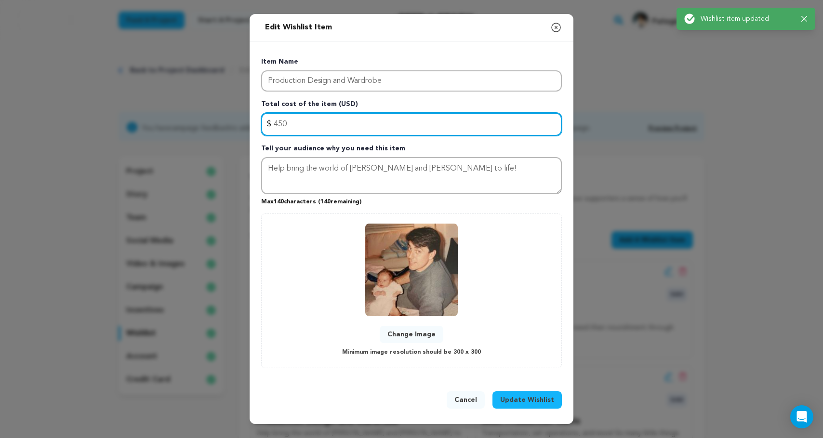
click at [275, 123] on input "450" at bounding box center [411, 124] width 301 height 23
type input "550"
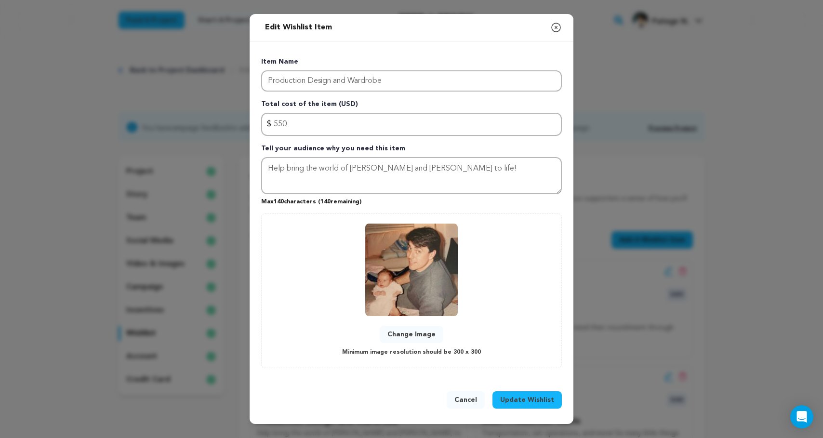
click at [512, 393] on button "Update Wishlist" at bounding box center [526, 399] width 69 height 17
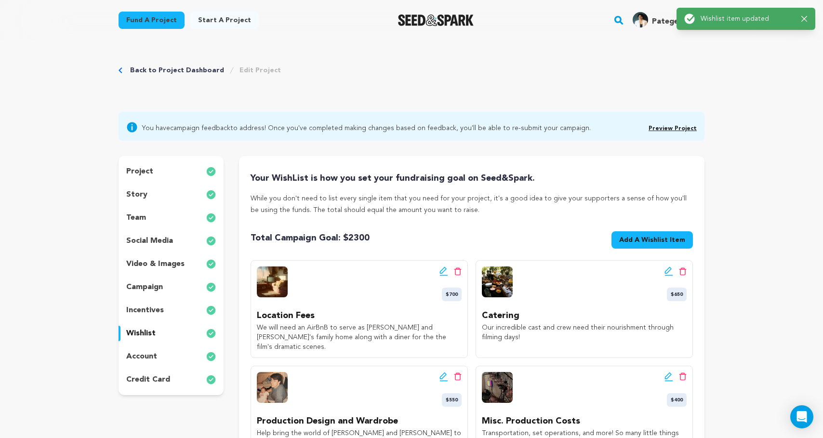
click at [673, 270] on icon at bounding box center [668, 271] width 9 height 10
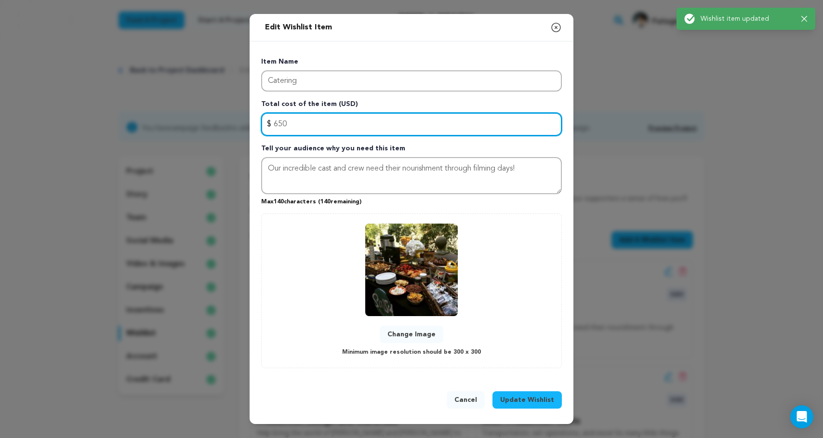
click at [280, 126] on input "650" at bounding box center [411, 124] width 301 height 23
type input "750"
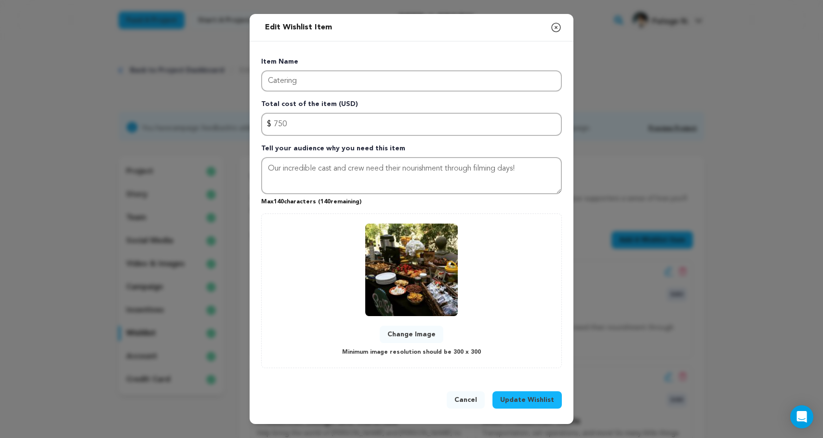
click at [529, 400] on span "Update Wishlist" at bounding box center [527, 400] width 54 height 10
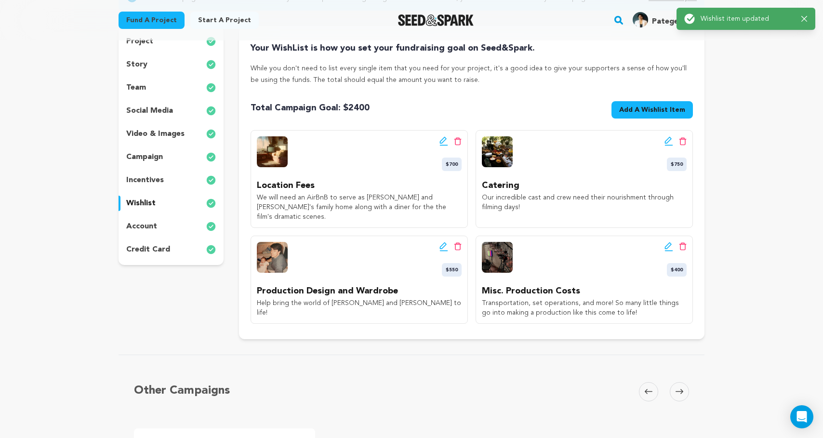
scroll to position [132, 0]
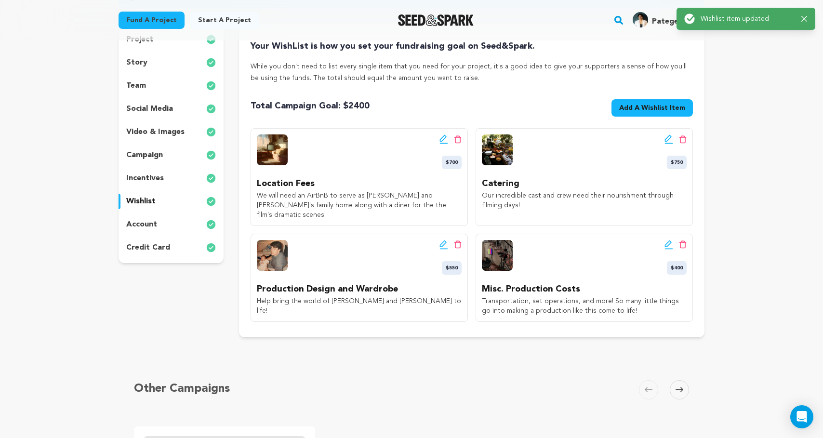
click at [669, 240] on icon at bounding box center [668, 245] width 9 height 10
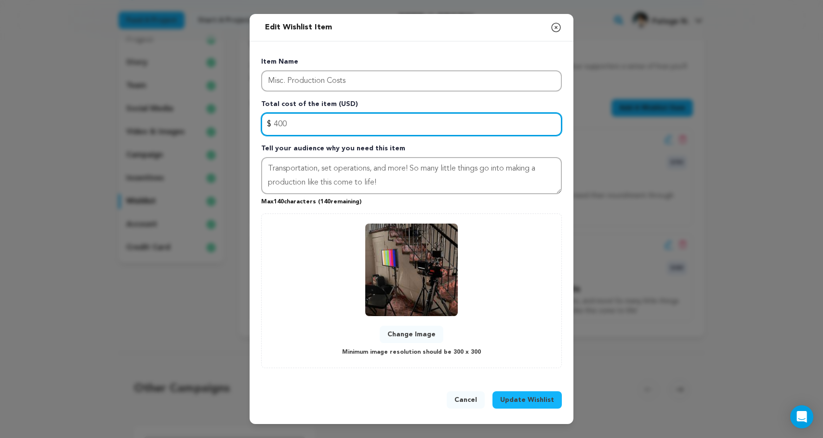
click at [277, 125] on input "400" at bounding box center [411, 124] width 301 height 23
type input "500"
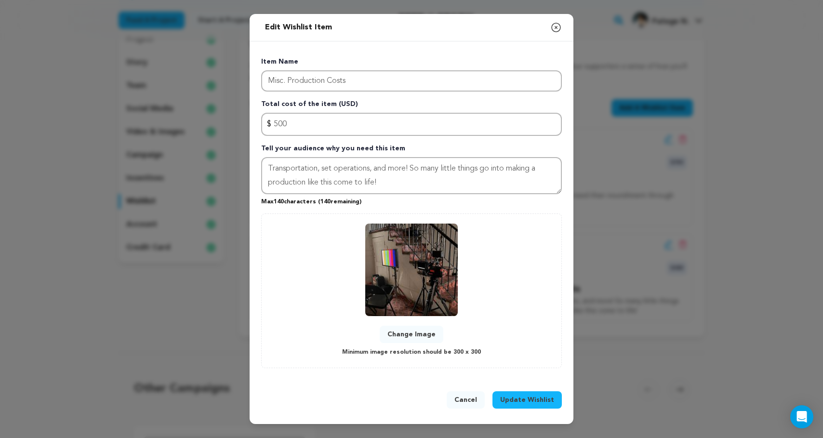
click at [523, 409] on div "Cancel Update Wishlist" at bounding box center [411, 401] width 301 height 21
click at [523, 401] on span "Update Wishlist" at bounding box center [527, 400] width 54 height 10
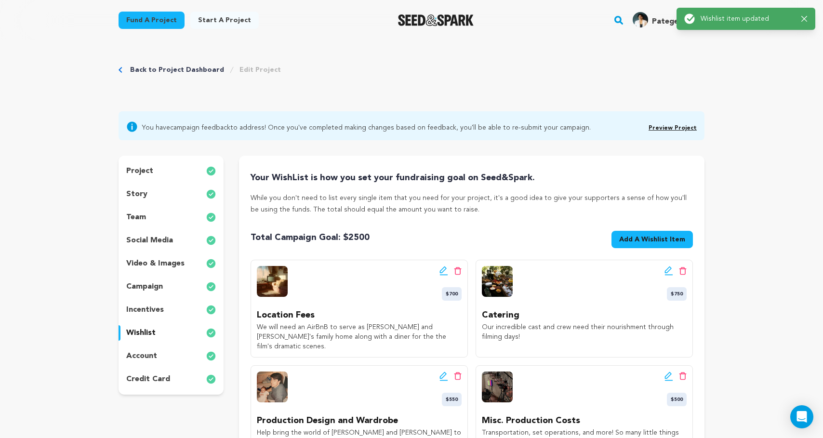
scroll to position [0, 0]
click at [162, 353] on div "account" at bounding box center [171, 356] width 105 height 15
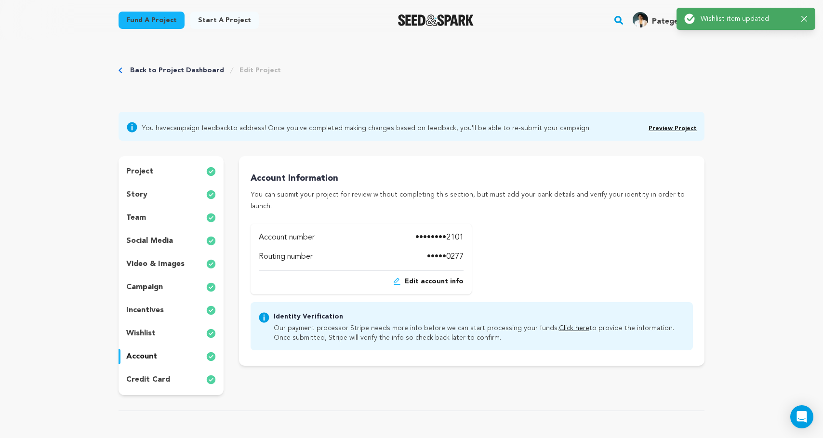
click at [156, 305] on p "incentives" at bounding box center [145, 310] width 38 height 12
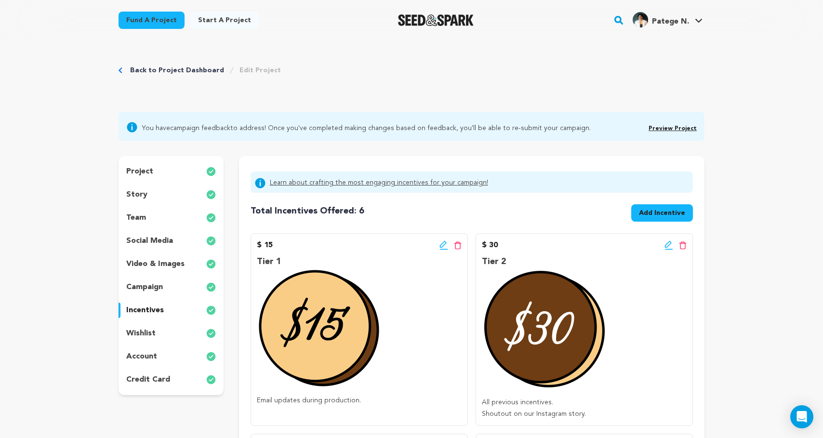
click at [161, 288] on p "campaign" at bounding box center [144, 287] width 37 height 12
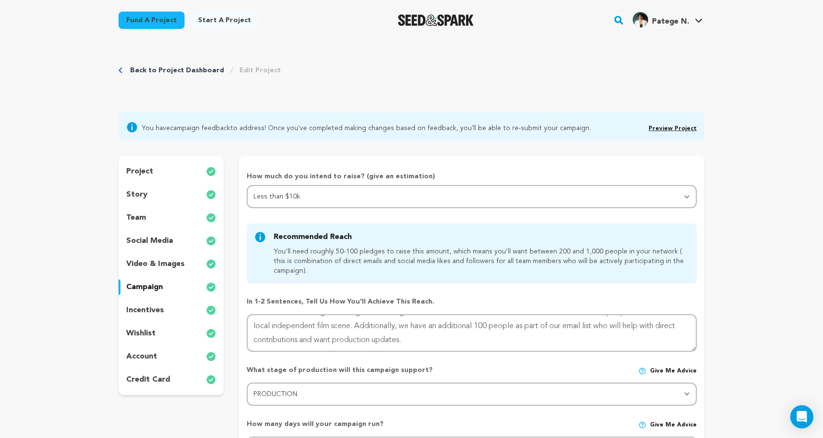
click at [168, 211] on div "team" at bounding box center [171, 217] width 105 height 15
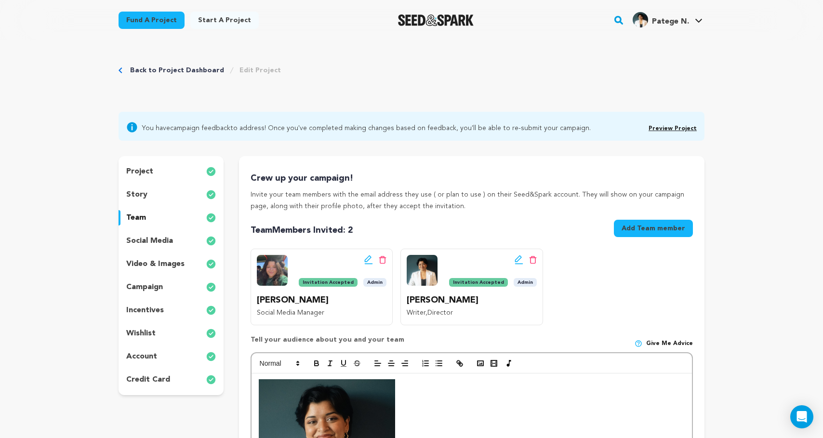
click at [168, 200] on div "story" at bounding box center [171, 194] width 105 height 15
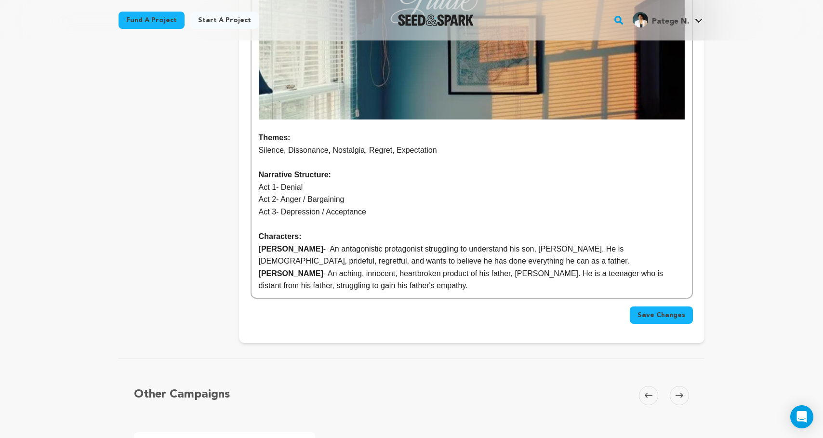
scroll to position [971, 0]
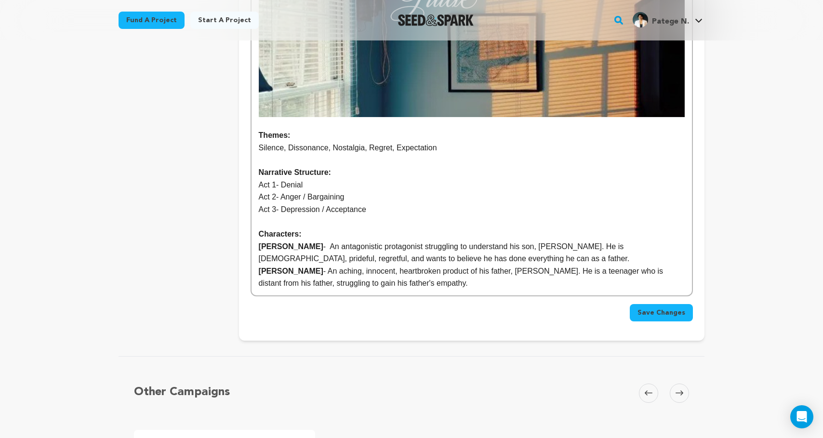
click at [671, 313] on span "Save Changes" at bounding box center [661, 313] width 48 height 10
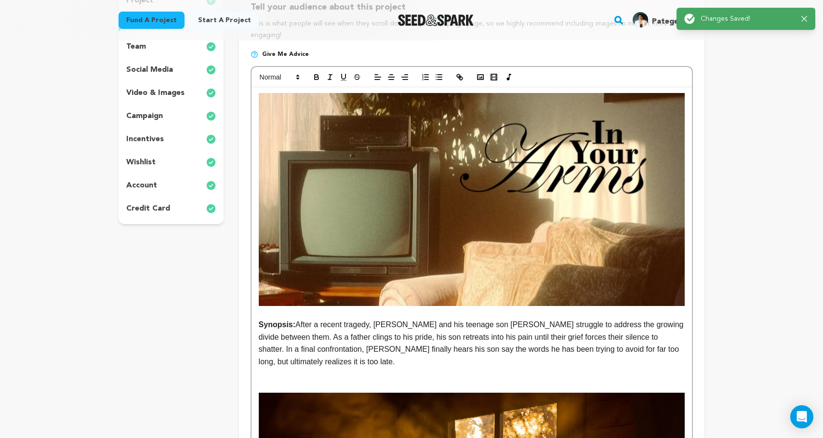
scroll to position [176, 0]
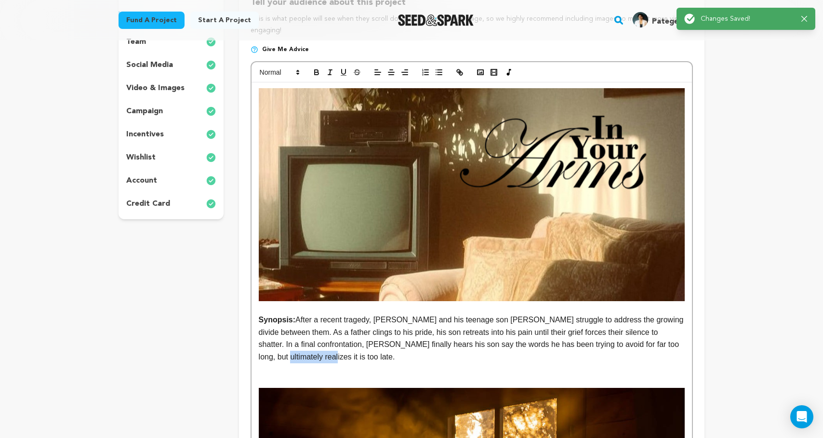
drag, startPoint x: 286, startPoint y: 358, endPoint x: 330, endPoint y: 358, distance: 43.8
click at [330, 358] on p "Synopsis: After a recent tragedy, Richard and his teenage son Neil struggle to …" at bounding box center [472, 338] width 426 height 49
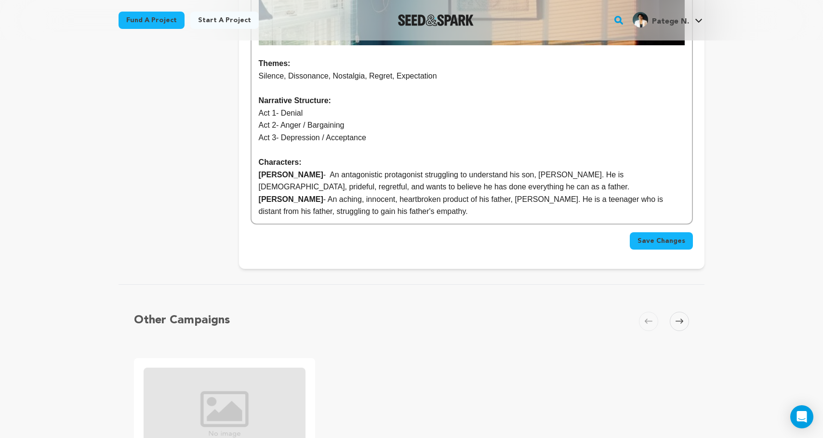
scroll to position [1037, 0]
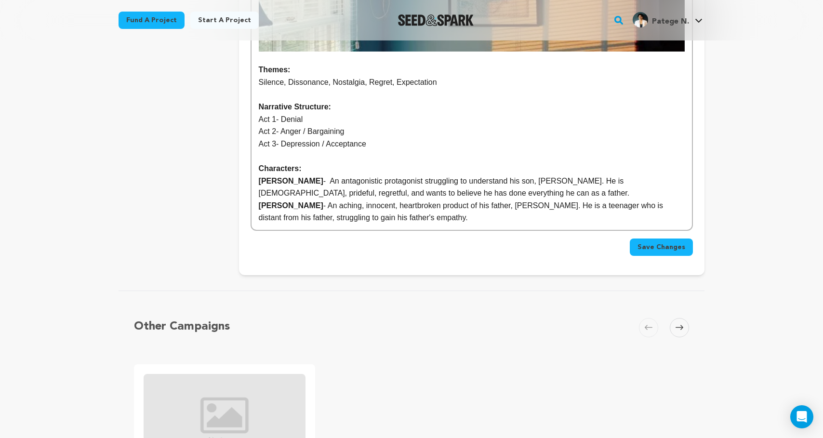
click at [664, 248] on span "Save Changes" at bounding box center [661, 247] width 48 height 10
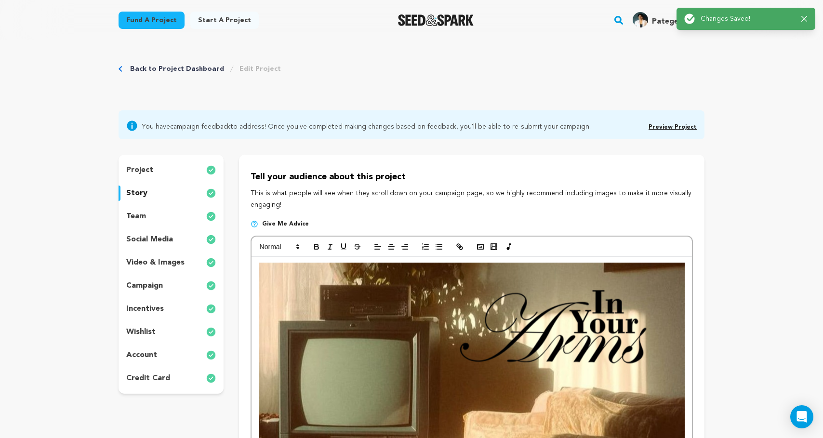
scroll to position [0, 0]
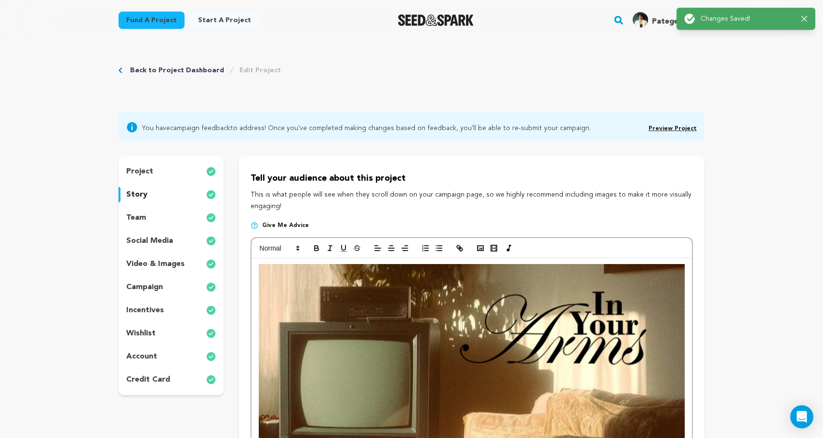
click at [150, 216] on div "team" at bounding box center [171, 217] width 105 height 15
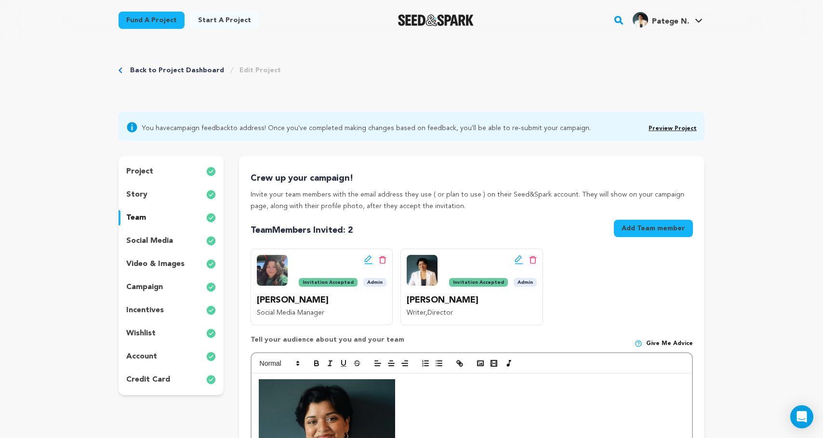
click at [164, 238] on p "social media" at bounding box center [149, 241] width 47 height 12
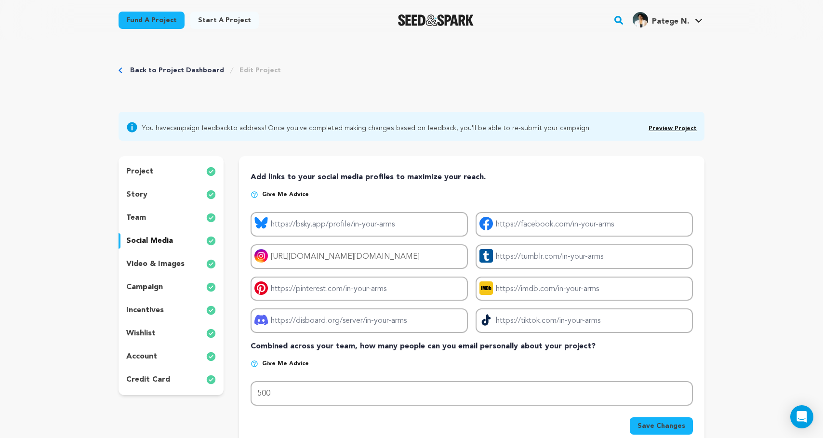
click at [163, 267] on p "video & images" at bounding box center [155, 264] width 58 height 12
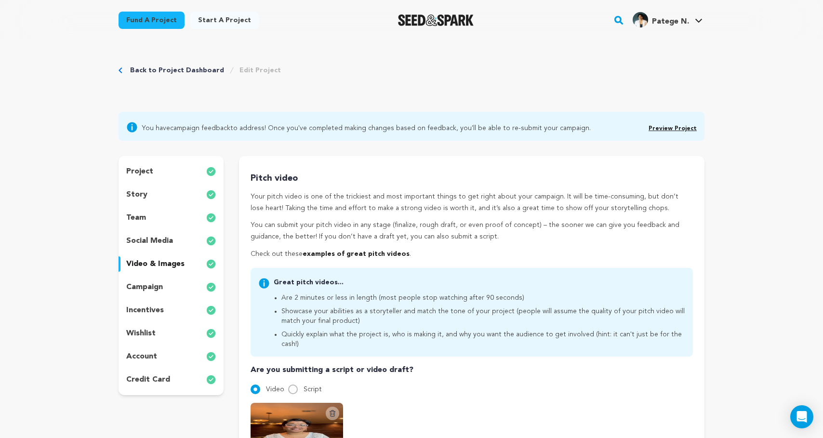
click at [165, 285] on div "campaign" at bounding box center [171, 286] width 105 height 15
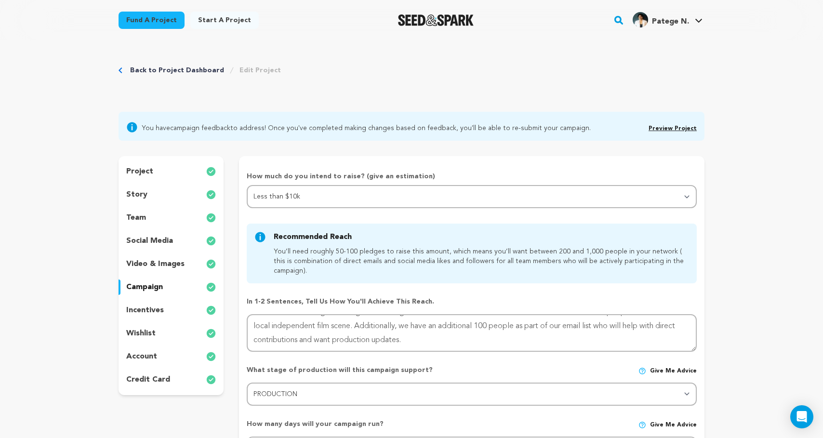
click at [167, 315] on div "incentives" at bounding box center [171, 310] width 105 height 15
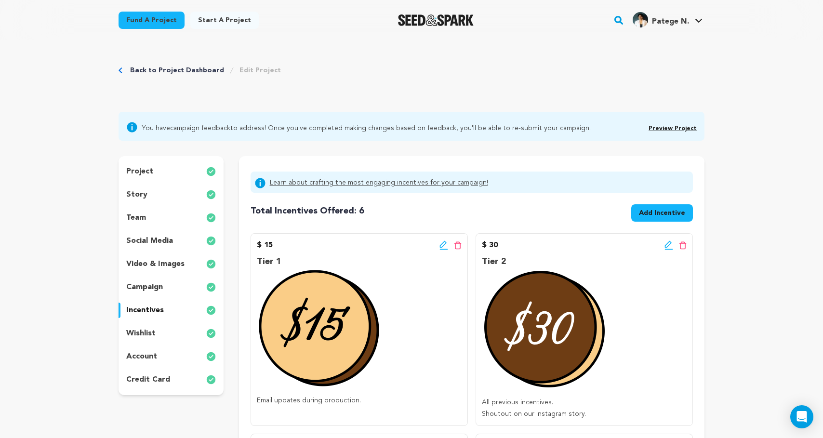
click at [146, 72] on link "Back to Project Dashboard" at bounding box center [177, 71] width 94 height 10
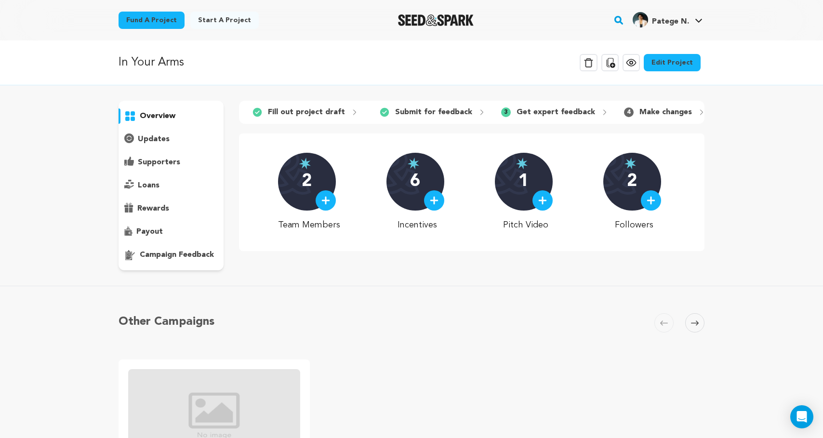
click at [181, 251] on p "campaign feedback" at bounding box center [177, 255] width 74 height 12
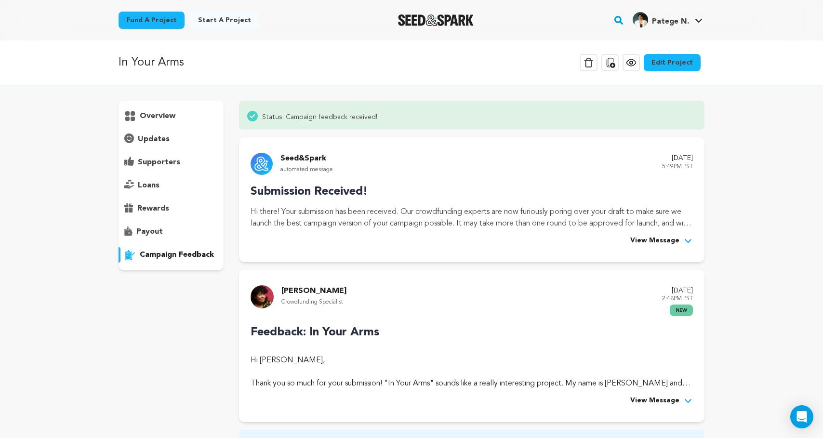
click at [158, 233] on p "payout" at bounding box center [149, 232] width 26 height 12
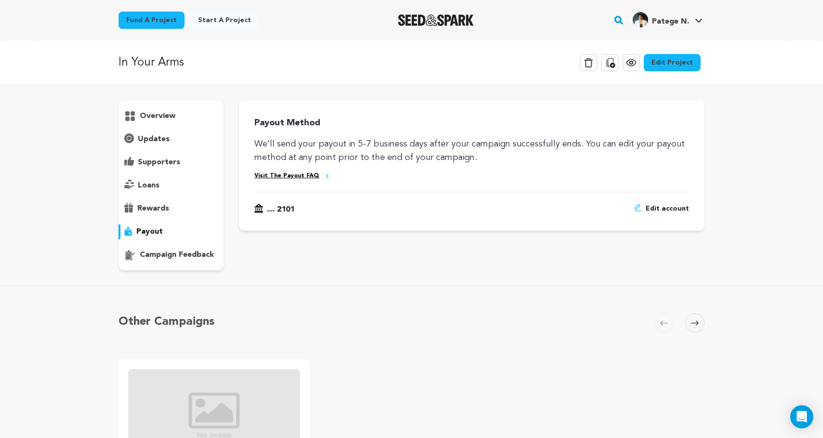
click at [305, 176] on link "Visit The Payout FAQ" at bounding box center [286, 176] width 65 height 8
click at [160, 207] on p "rewards" at bounding box center [153, 209] width 32 height 12
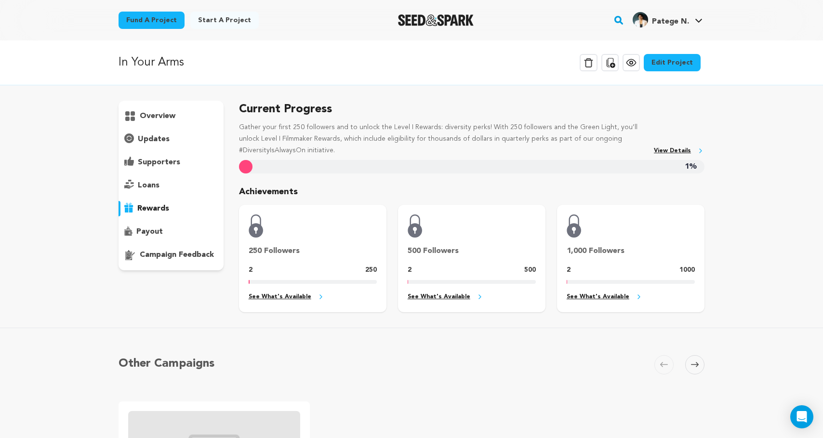
click at [144, 180] on p "loans" at bounding box center [149, 186] width 22 height 12
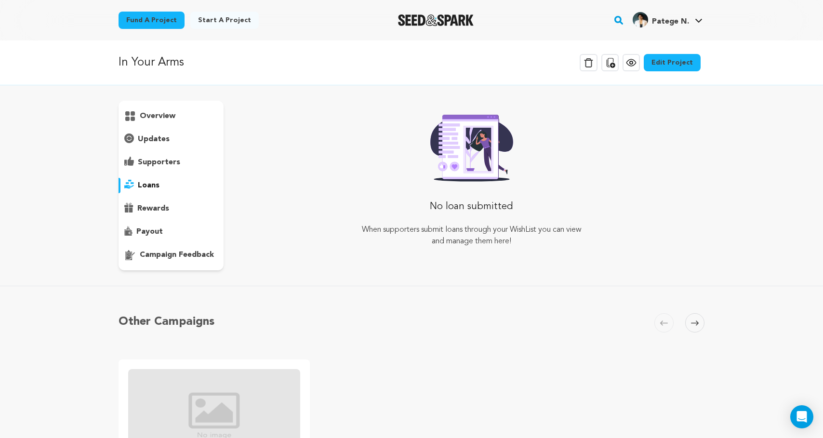
click at [158, 157] on p "supporters" at bounding box center [159, 163] width 42 height 12
click at [163, 147] on div "overview" at bounding box center [171, 186] width 105 height 170
click at [162, 138] on p "updates" at bounding box center [154, 139] width 32 height 12
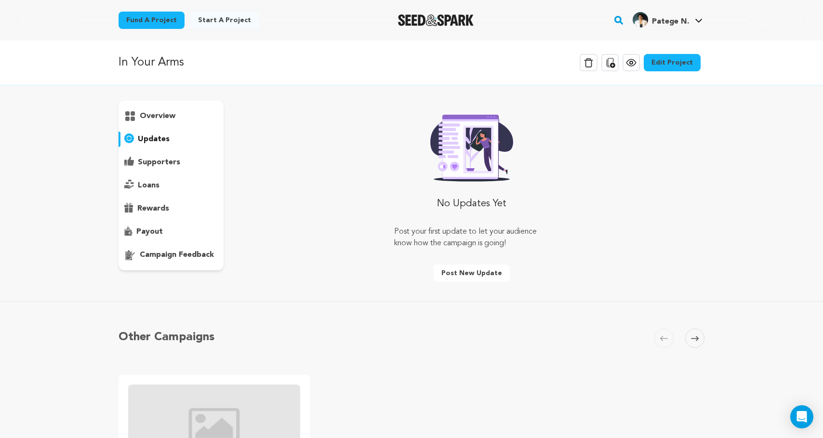
click at [162, 119] on p "overview" at bounding box center [158, 116] width 36 height 12
